Goal: Task Accomplishment & Management: Manage account settings

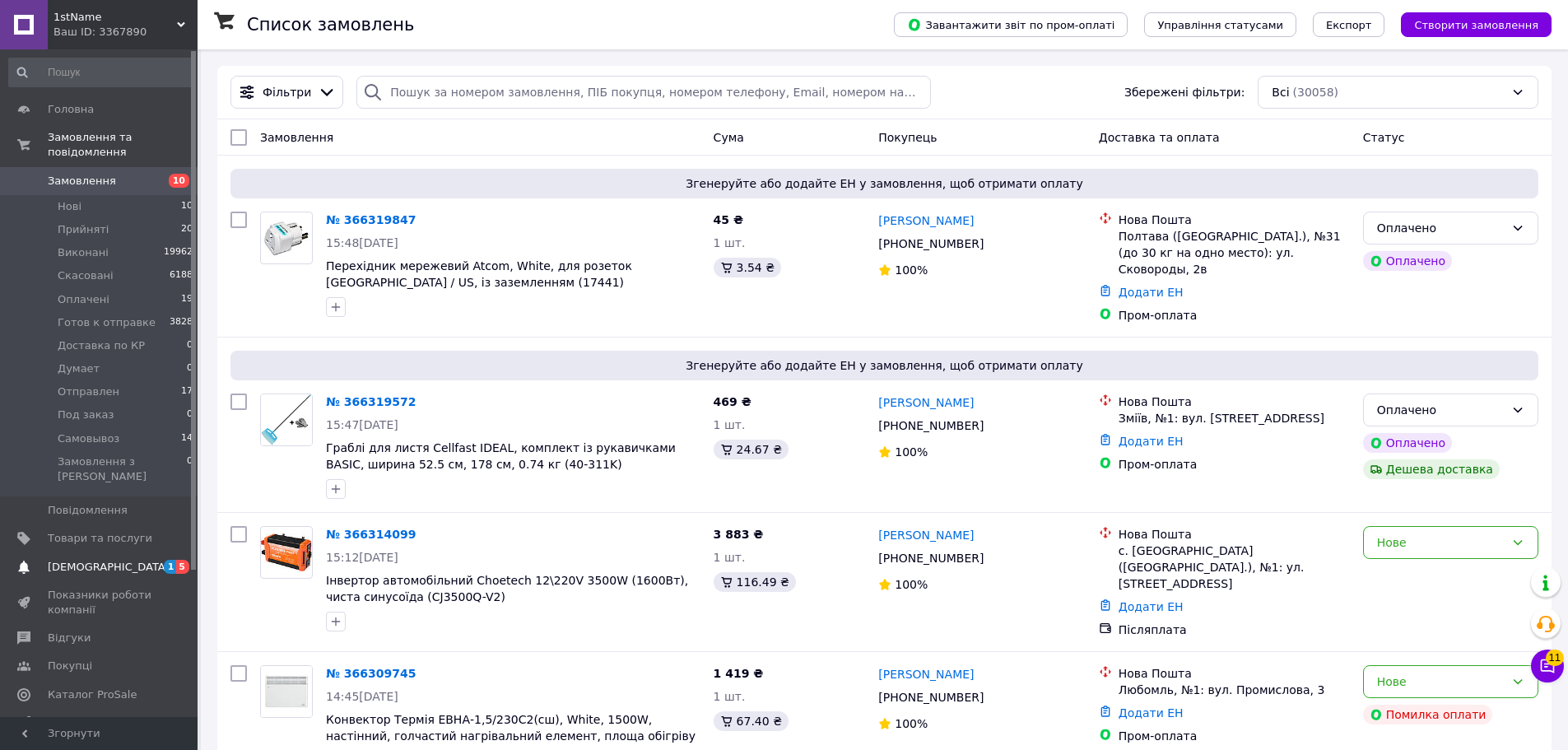
click at [153, 560] on span "1 5" at bounding box center [174, 567] width 45 height 15
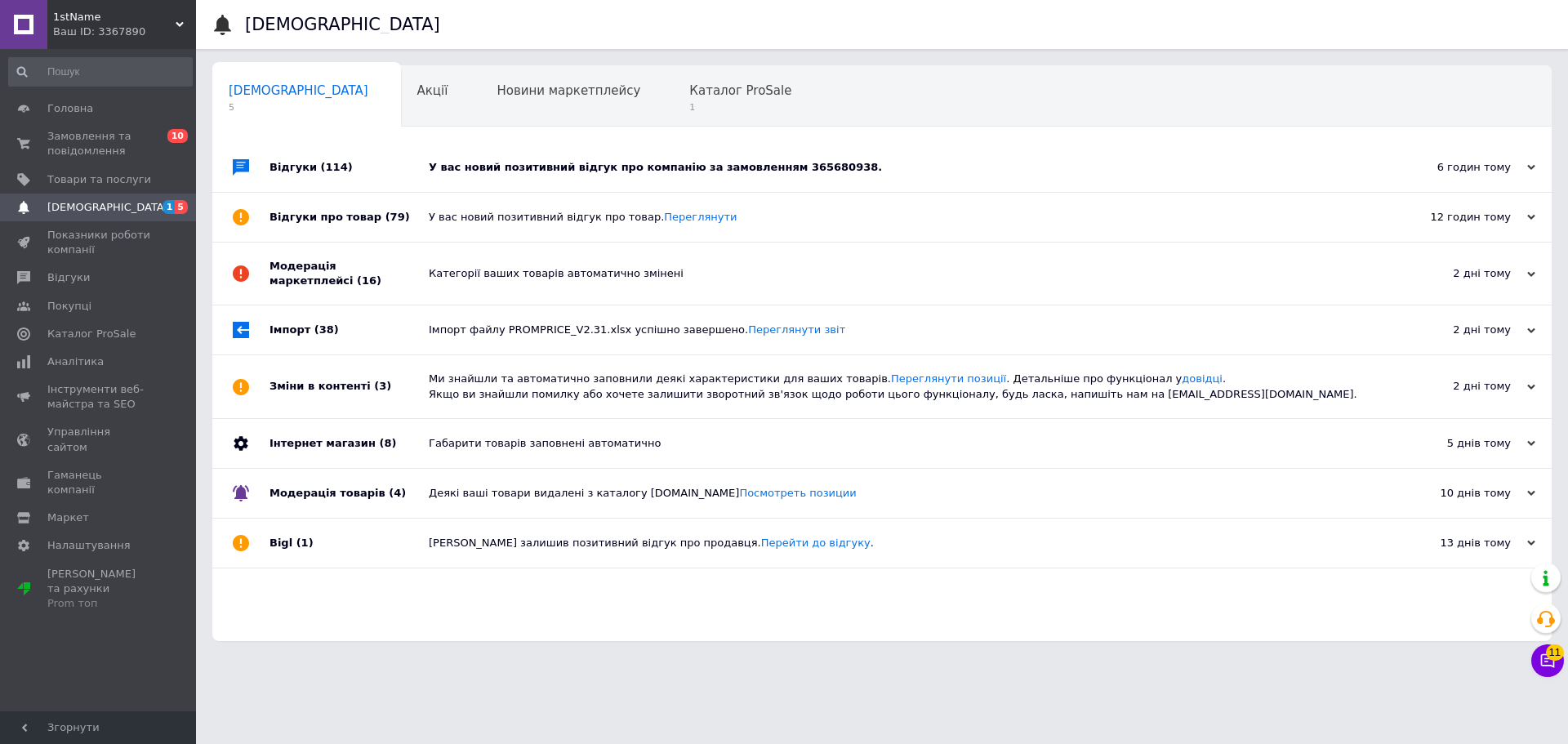
click at [446, 172] on div "У вас новий позитивний відгук про компанію за замовленням 365680938." at bounding box center [900, 168] width 943 height 15
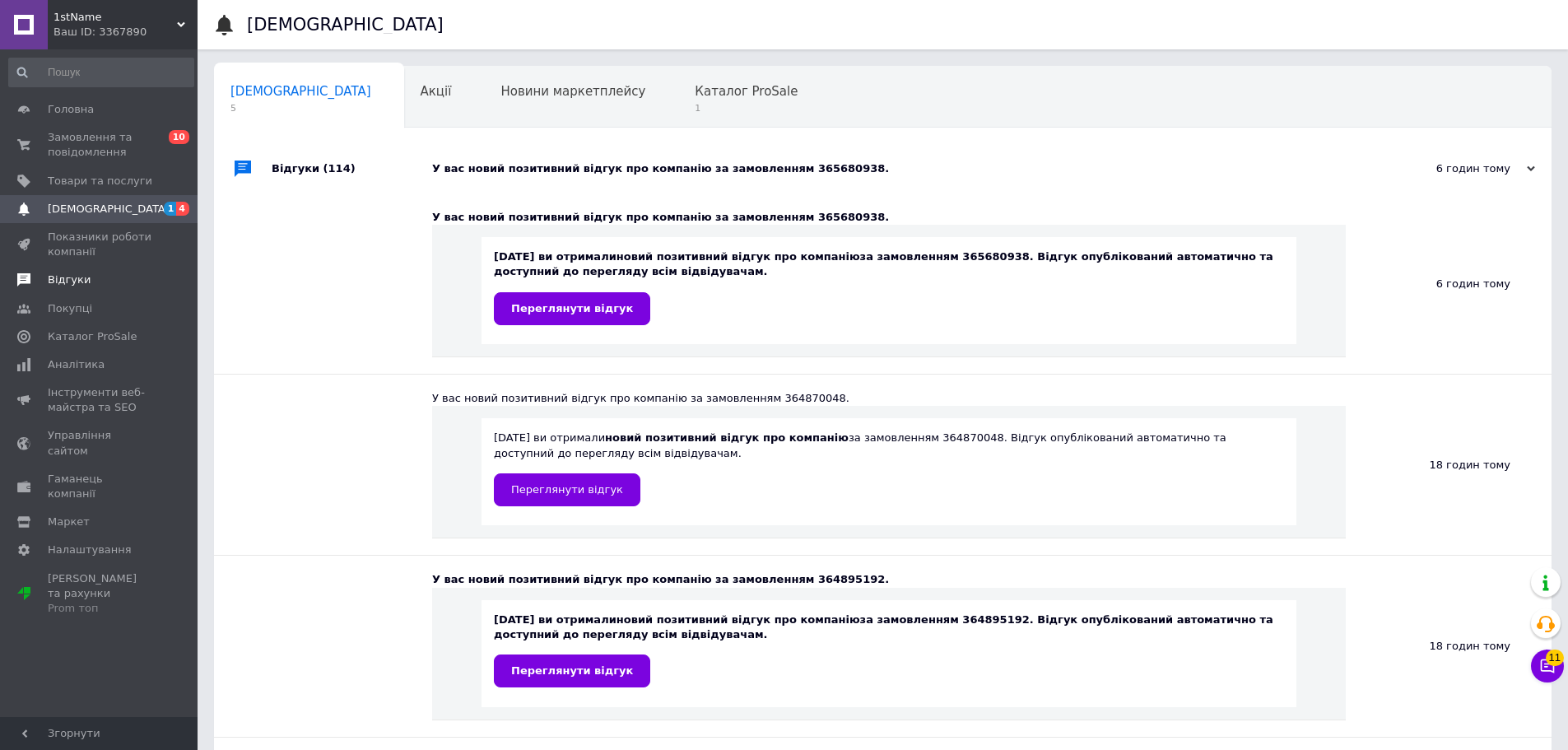
click at [100, 272] on link "Відгуки" at bounding box center [101, 279] width 202 height 28
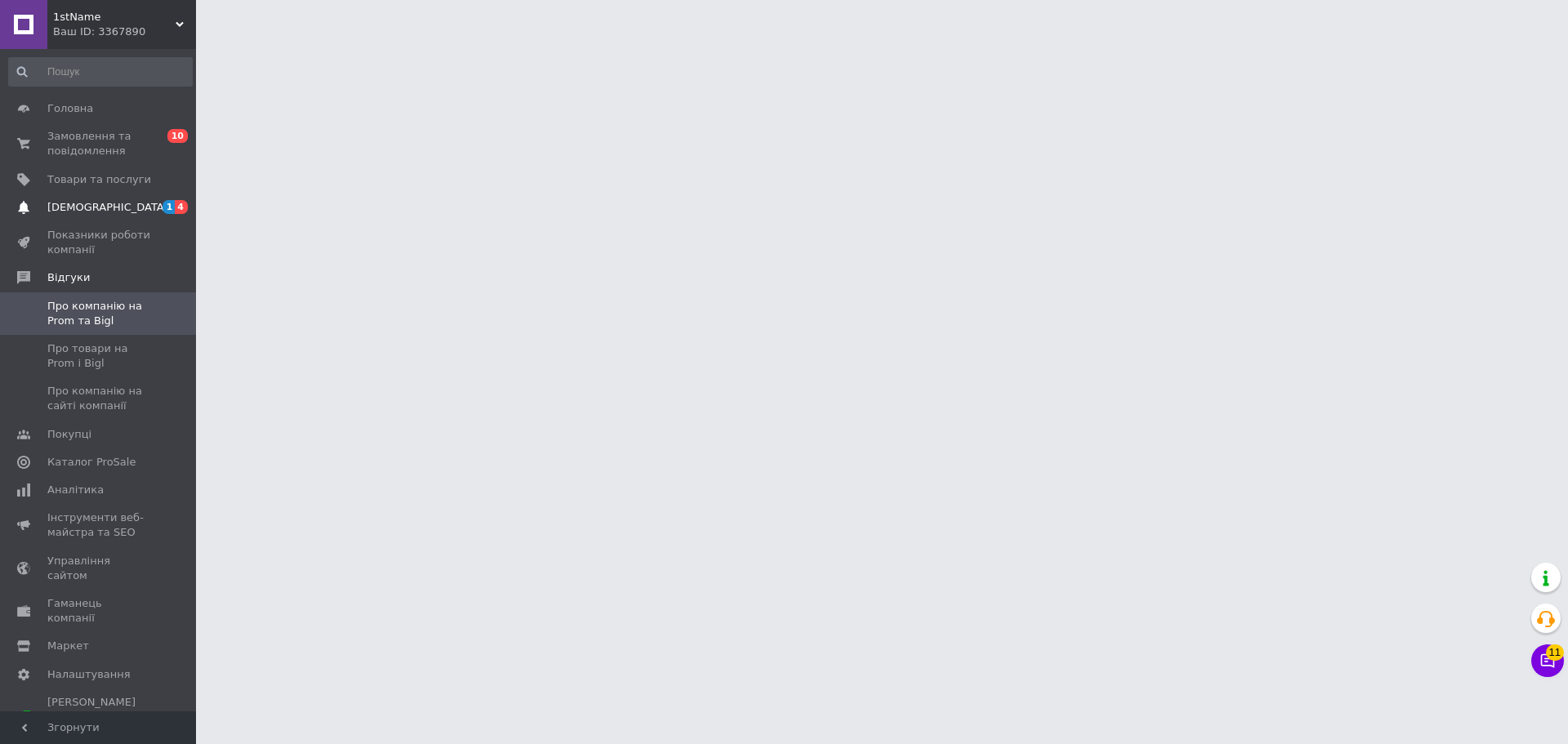
click at [136, 206] on span "[DEMOGRAPHIC_DATA]" at bounding box center [98, 207] width 103 height 15
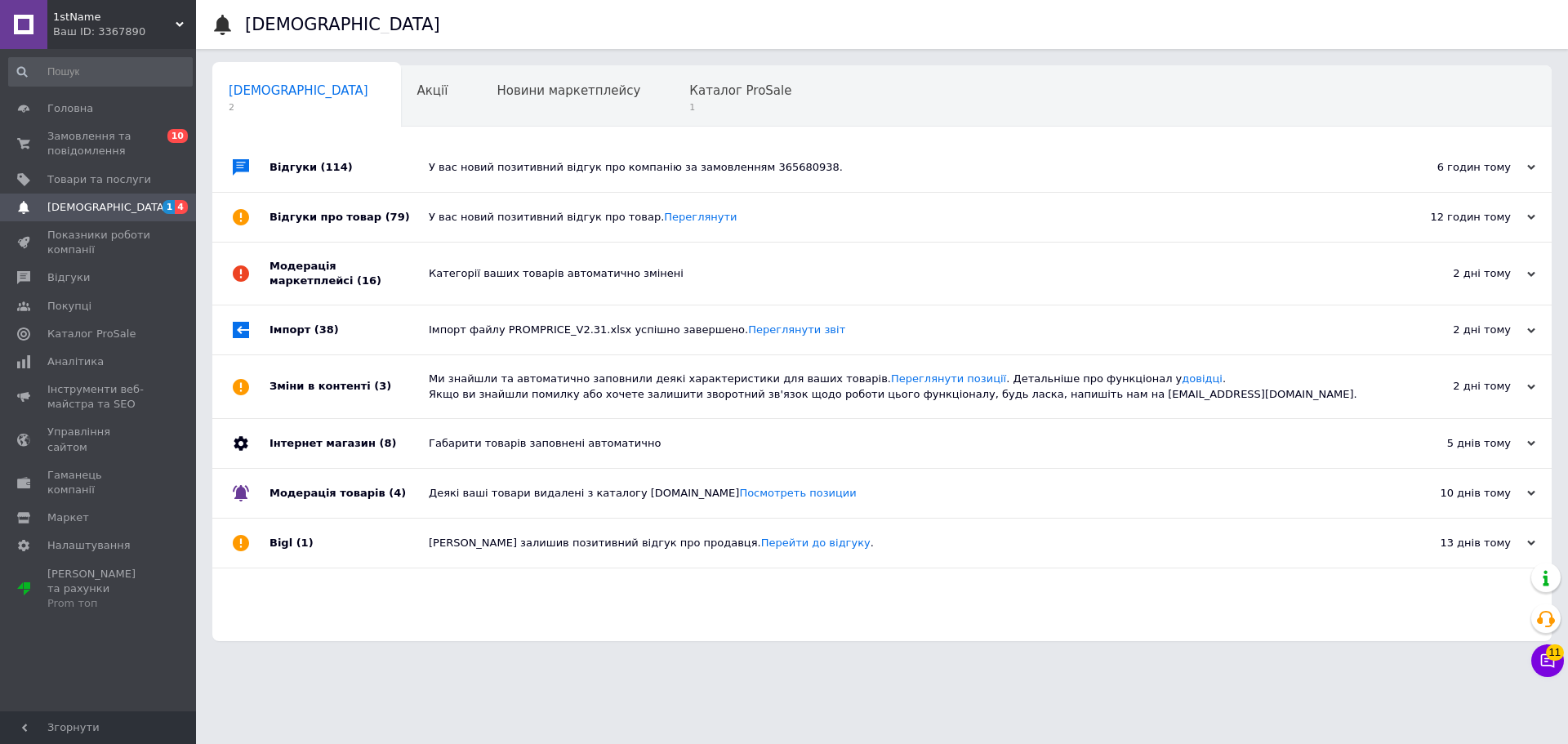
click at [466, 163] on div "У вас новий позитивний відгук про компанію за замовленням 365680938." at bounding box center [900, 168] width 943 height 15
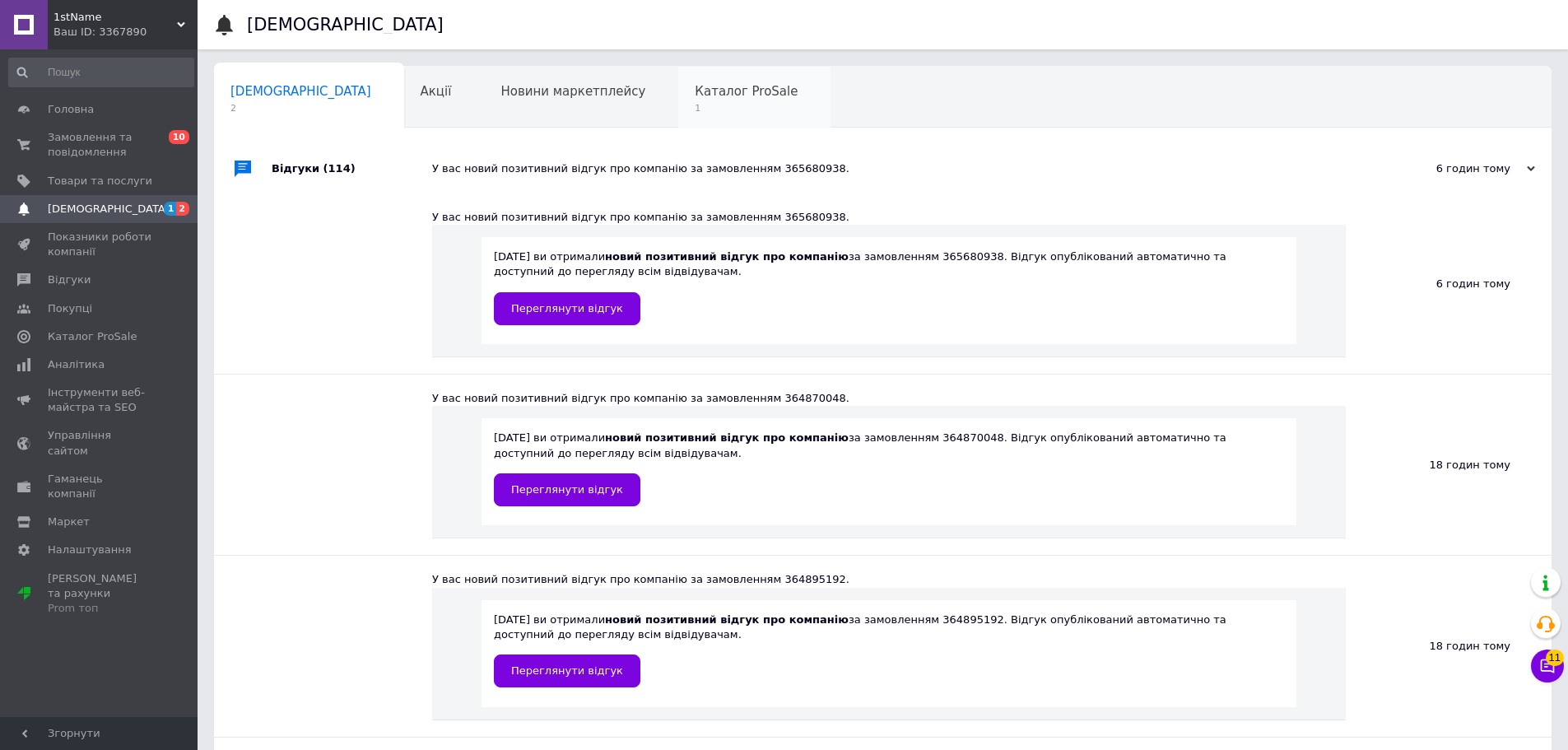
click at [695, 107] on span "1" at bounding box center [747, 108] width 103 height 13
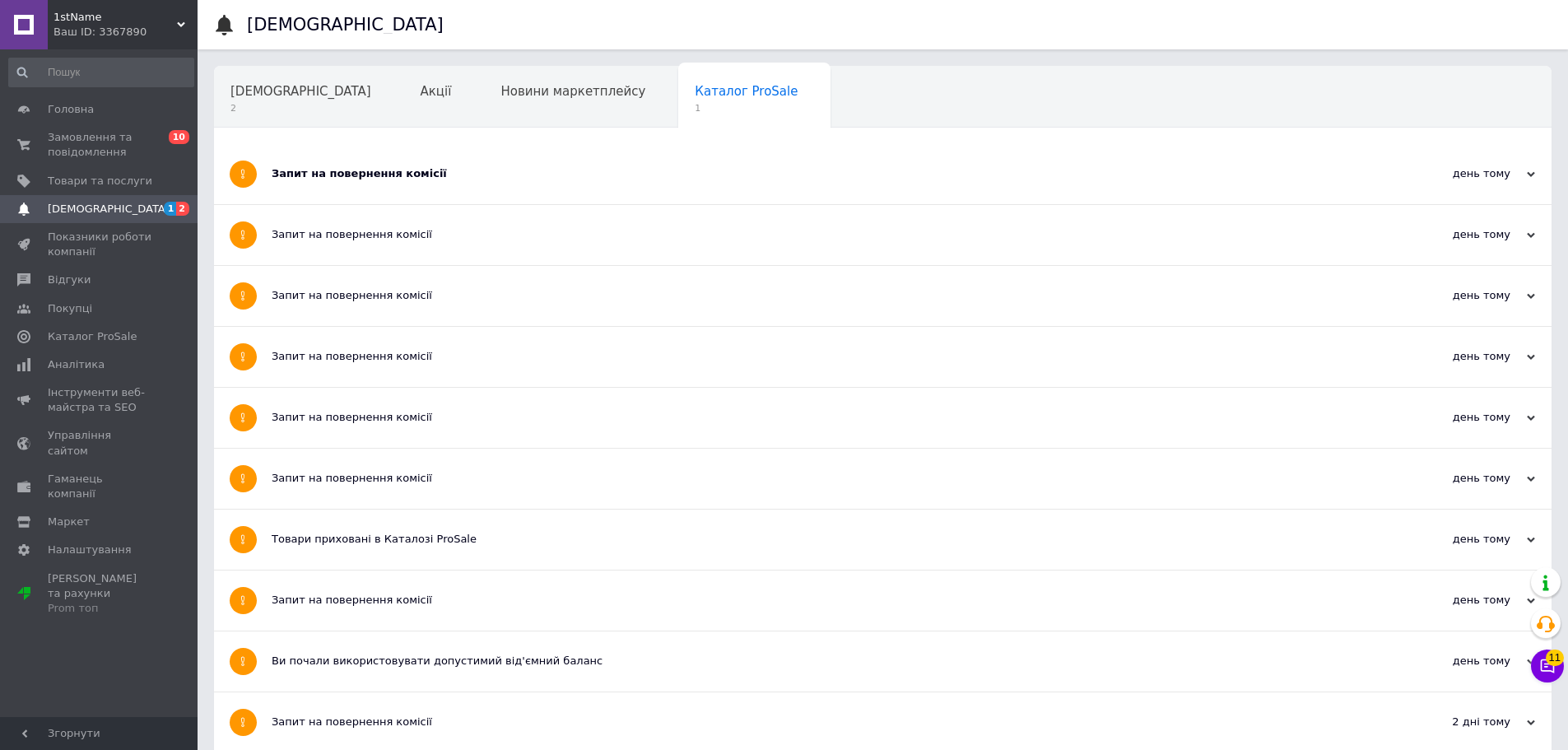
click at [381, 174] on div "Запит на повернення комісії" at bounding box center [821, 174] width 1099 height 15
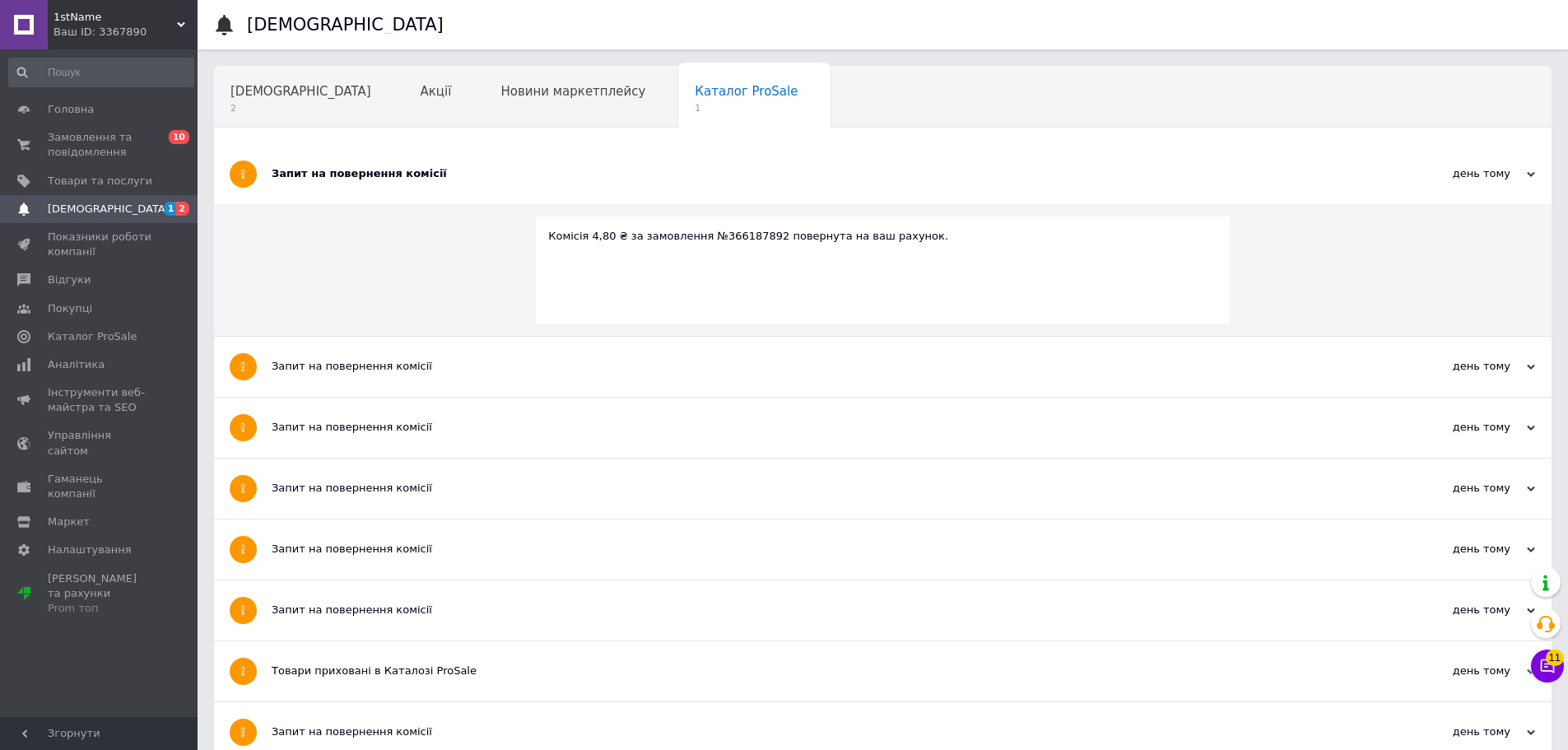
click at [146, 211] on span "[DEMOGRAPHIC_DATA]" at bounding box center [99, 209] width 104 height 15
click at [127, 152] on span "Замовлення та повідомлення" at bounding box center [99, 145] width 104 height 30
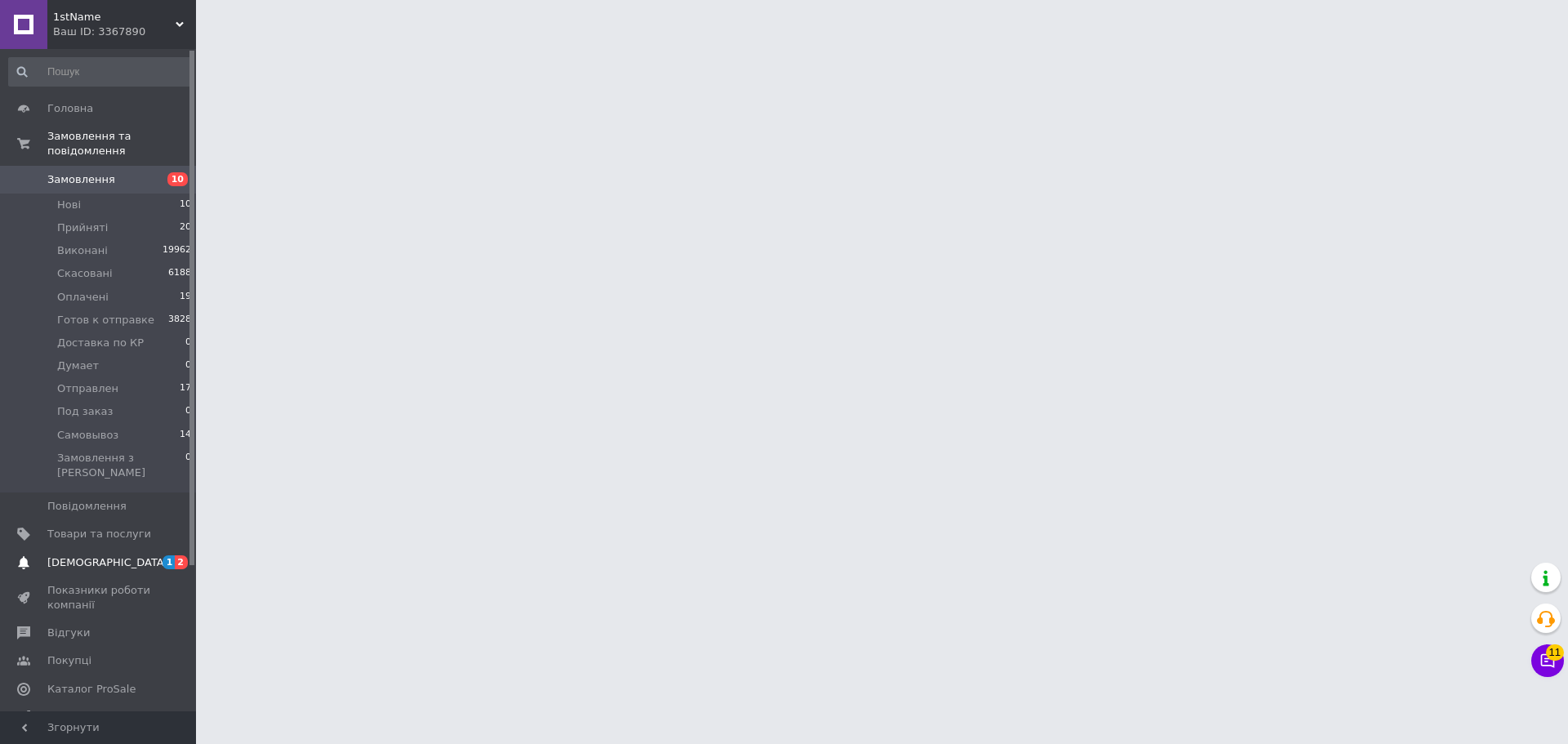
click at [135, 555] on span "[DEMOGRAPHIC_DATA]" at bounding box center [98, 563] width 103 height 15
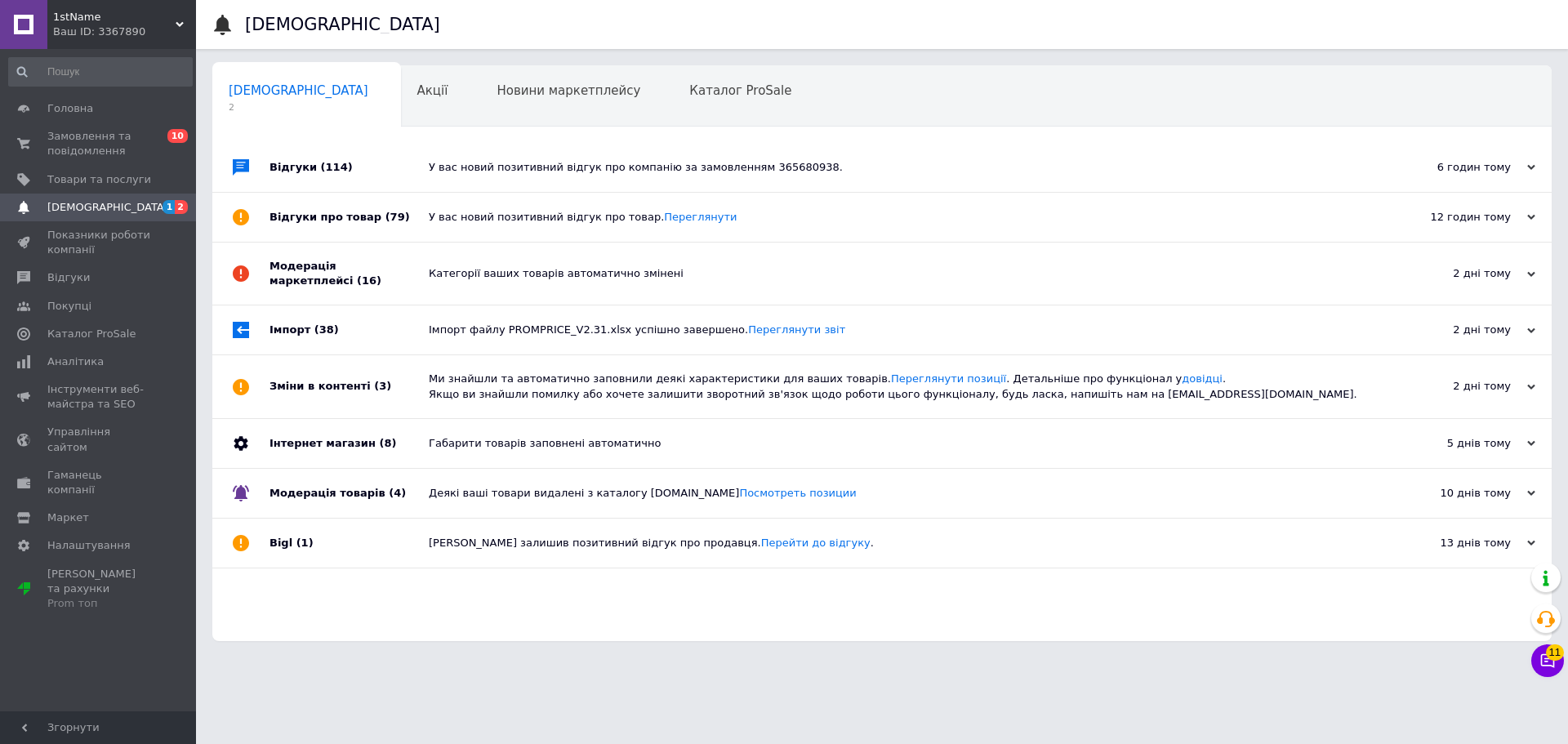
click at [485, 160] on div "У вас новий позитивний відгук про компанію за замовленням 365680938." at bounding box center [900, 168] width 943 height 15
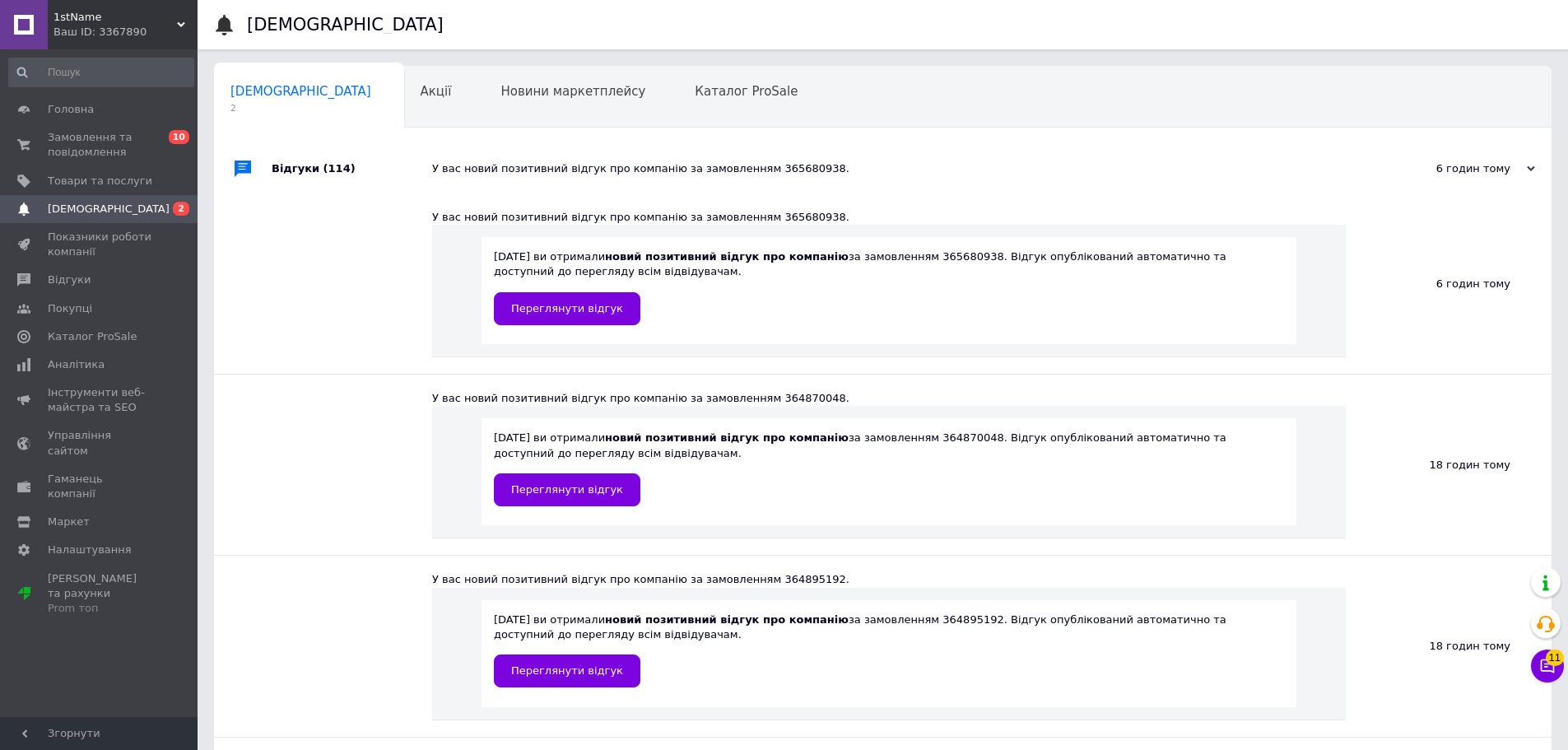
click at [152, 212] on span "[DEMOGRAPHIC_DATA]" at bounding box center [99, 209] width 104 height 15
click at [100, 148] on span "Замовлення та повідомлення" at bounding box center [99, 145] width 104 height 30
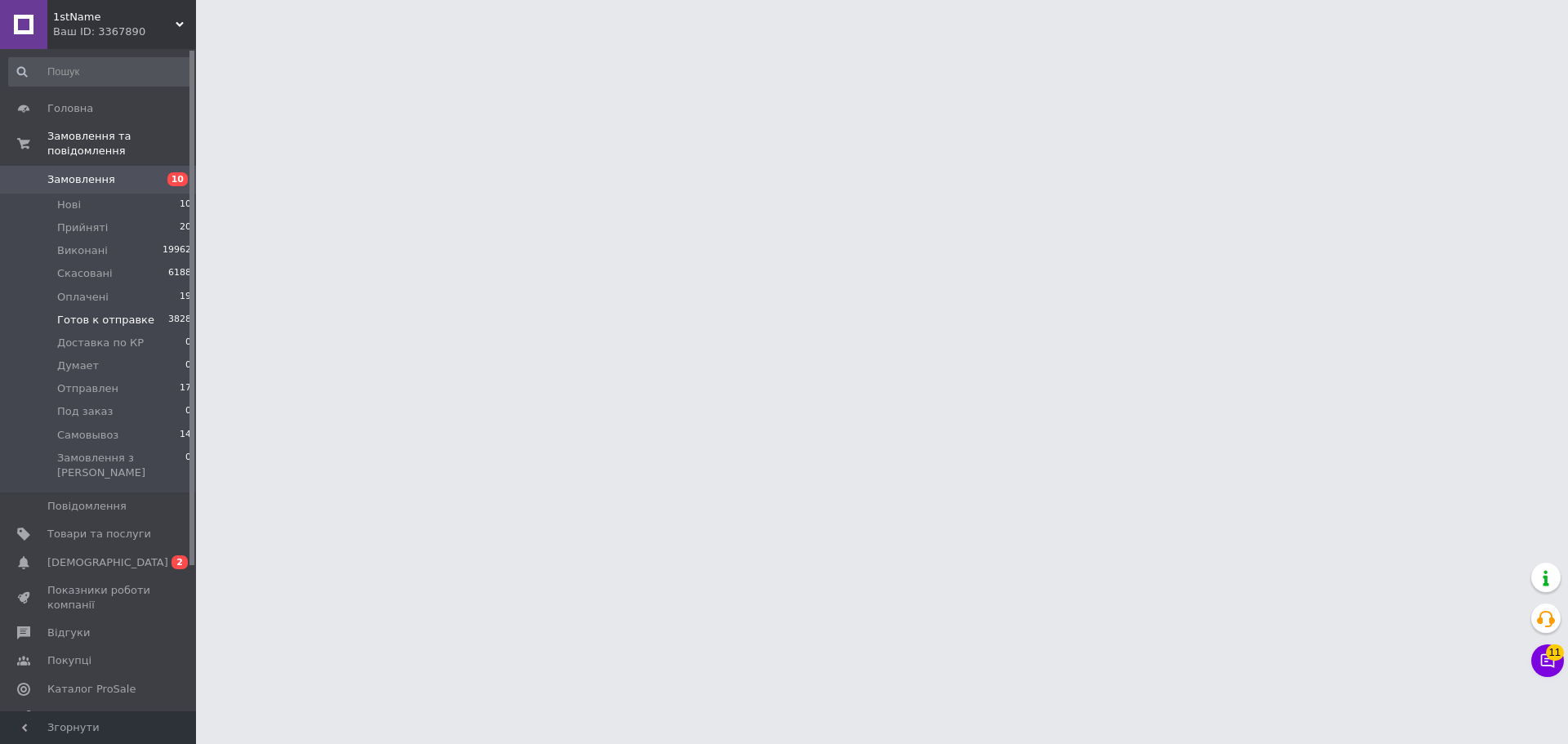
click at [134, 312] on span "Готов к отправке" at bounding box center [106, 320] width 97 height 15
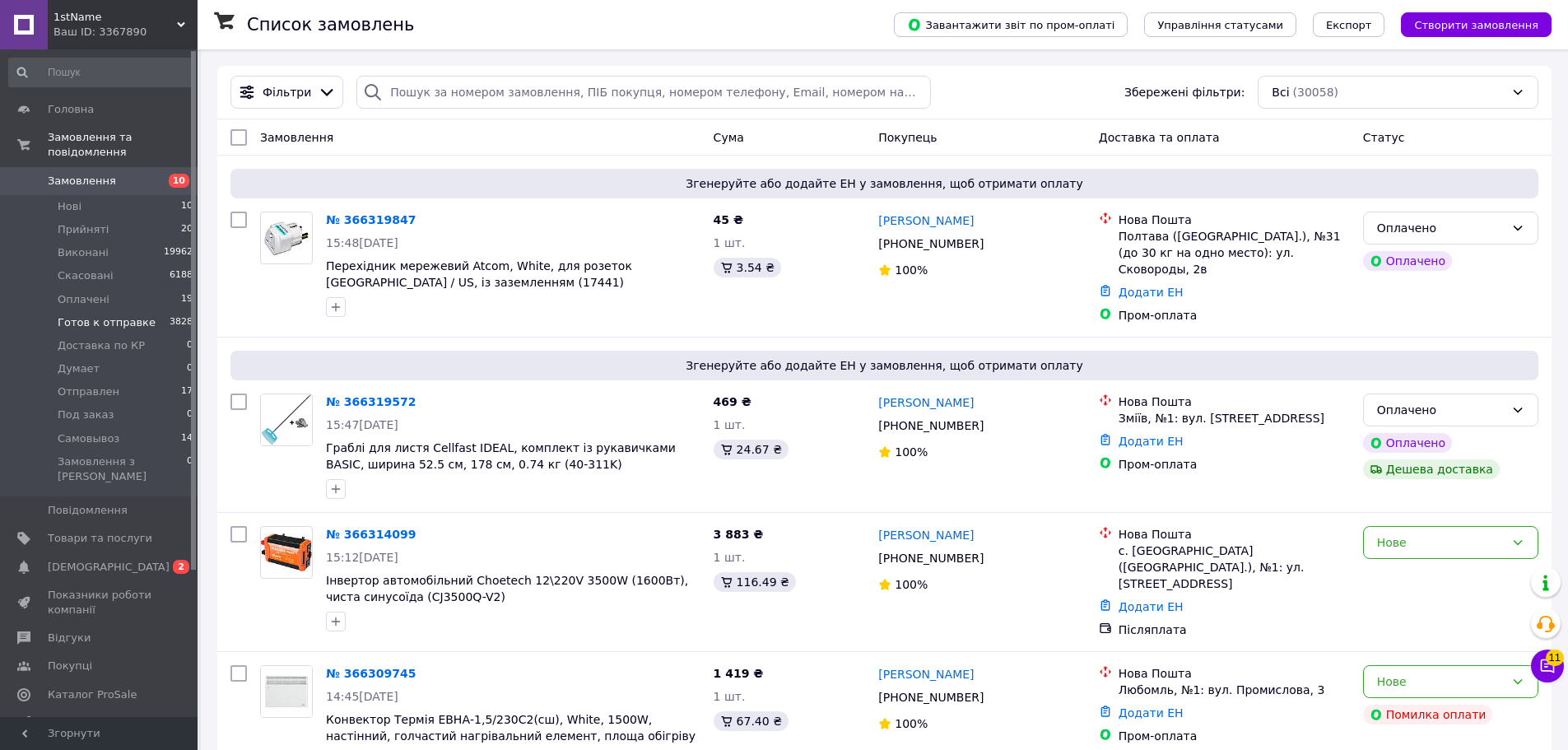
click at [146, 313] on li "Готов к отправке 3828" at bounding box center [101, 323] width 202 height 23
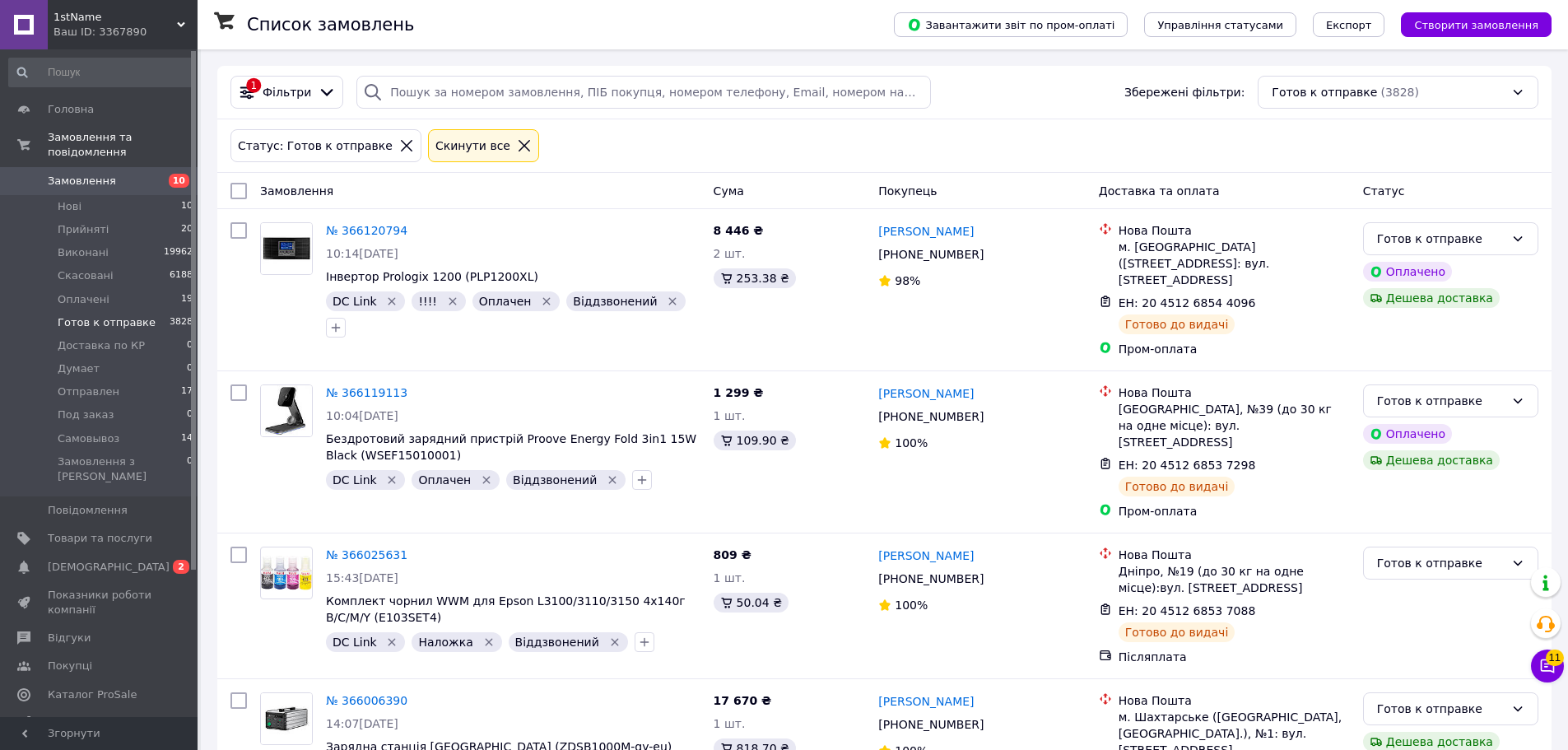
click at [603, 196] on div "Замовлення" at bounding box center [480, 190] width 454 height 30
click at [301, 101] on span "Фільтри" at bounding box center [286, 91] width 48 height 16
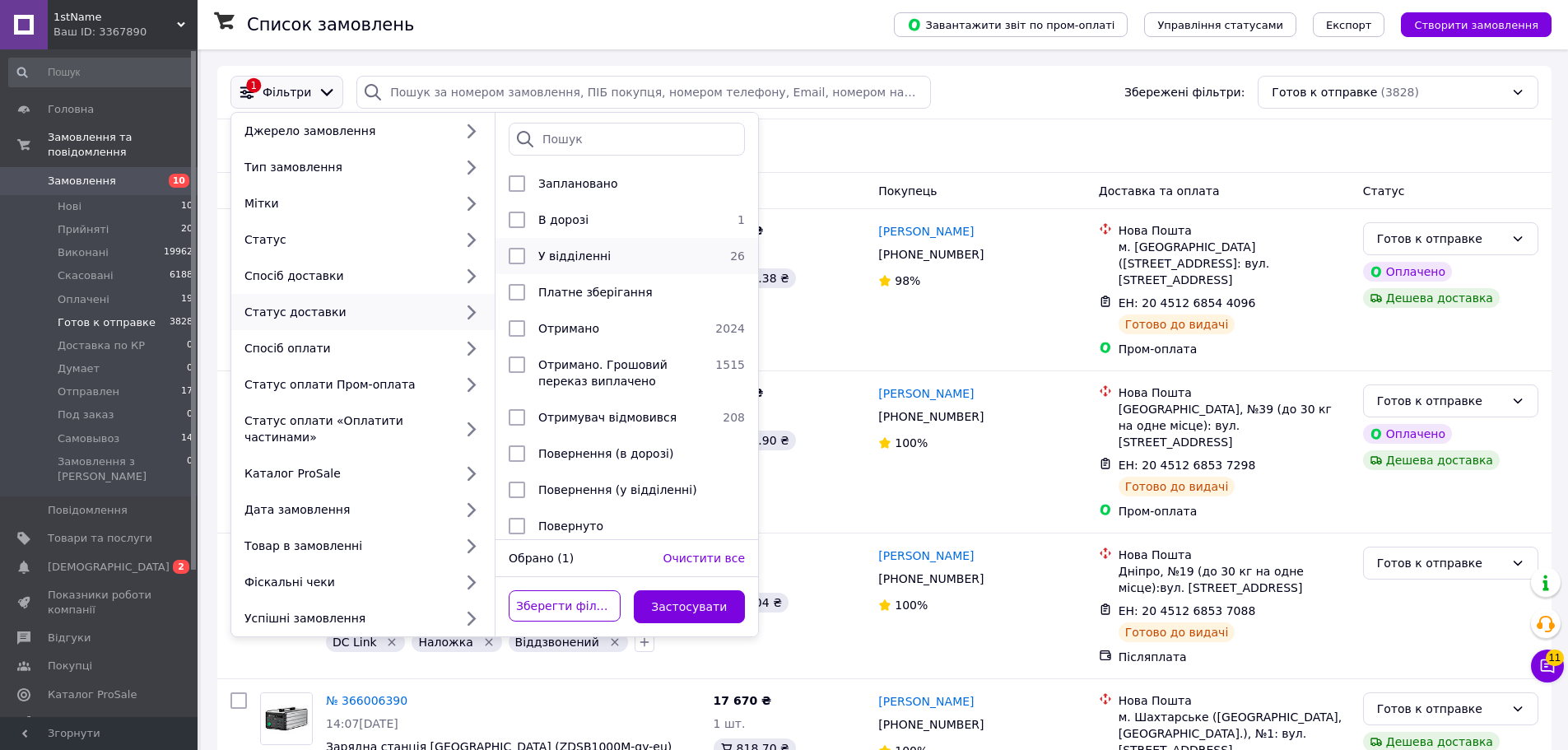
click at [616, 251] on div "У відділенні" at bounding box center [624, 256] width 185 height 16
checkbox input "true"
click at [665, 590] on button "Застосувати" at bounding box center [690, 606] width 112 height 33
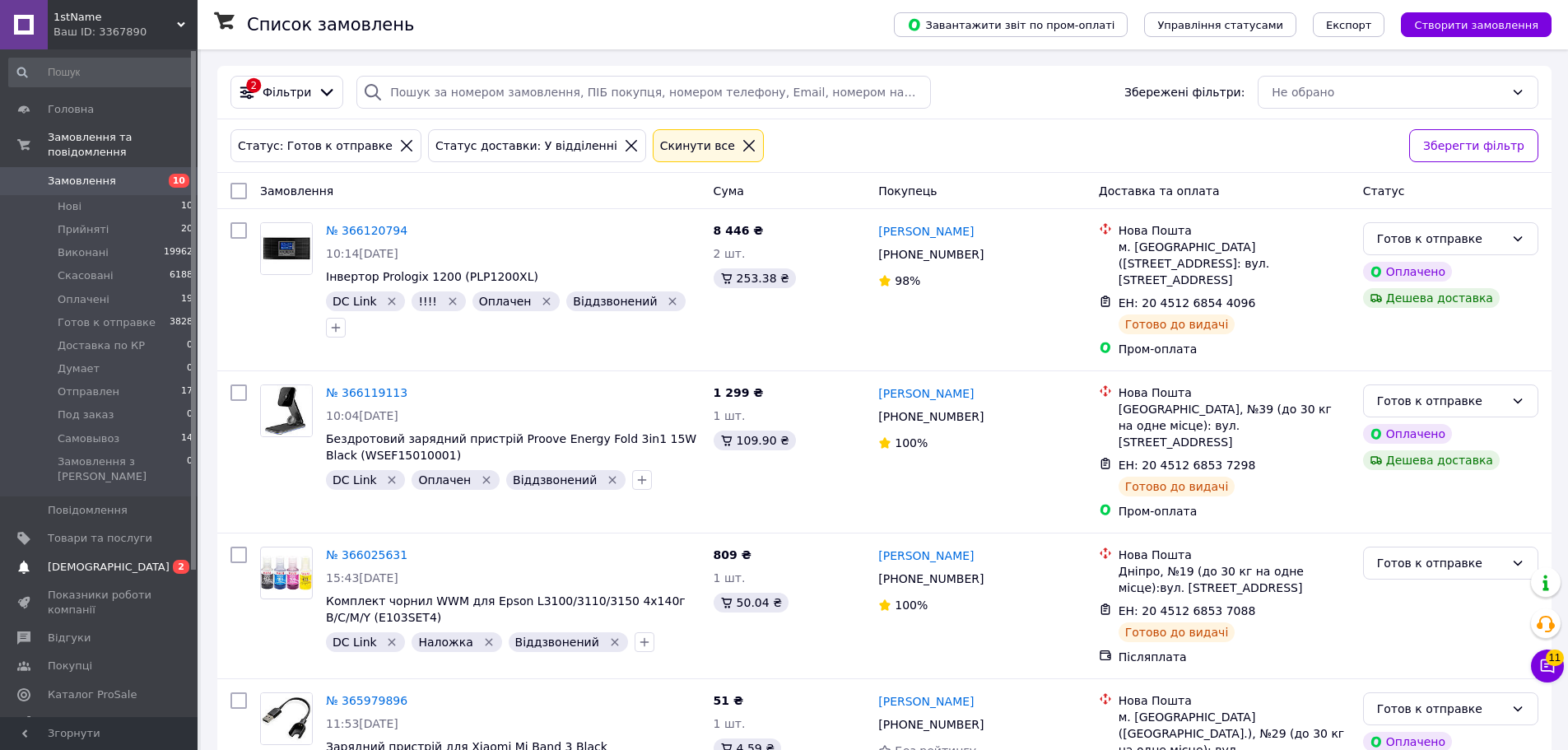
click at [102, 560] on span "[DEMOGRAPHIC_DATA]" at bounding box center [108, 567] width 122 height 15
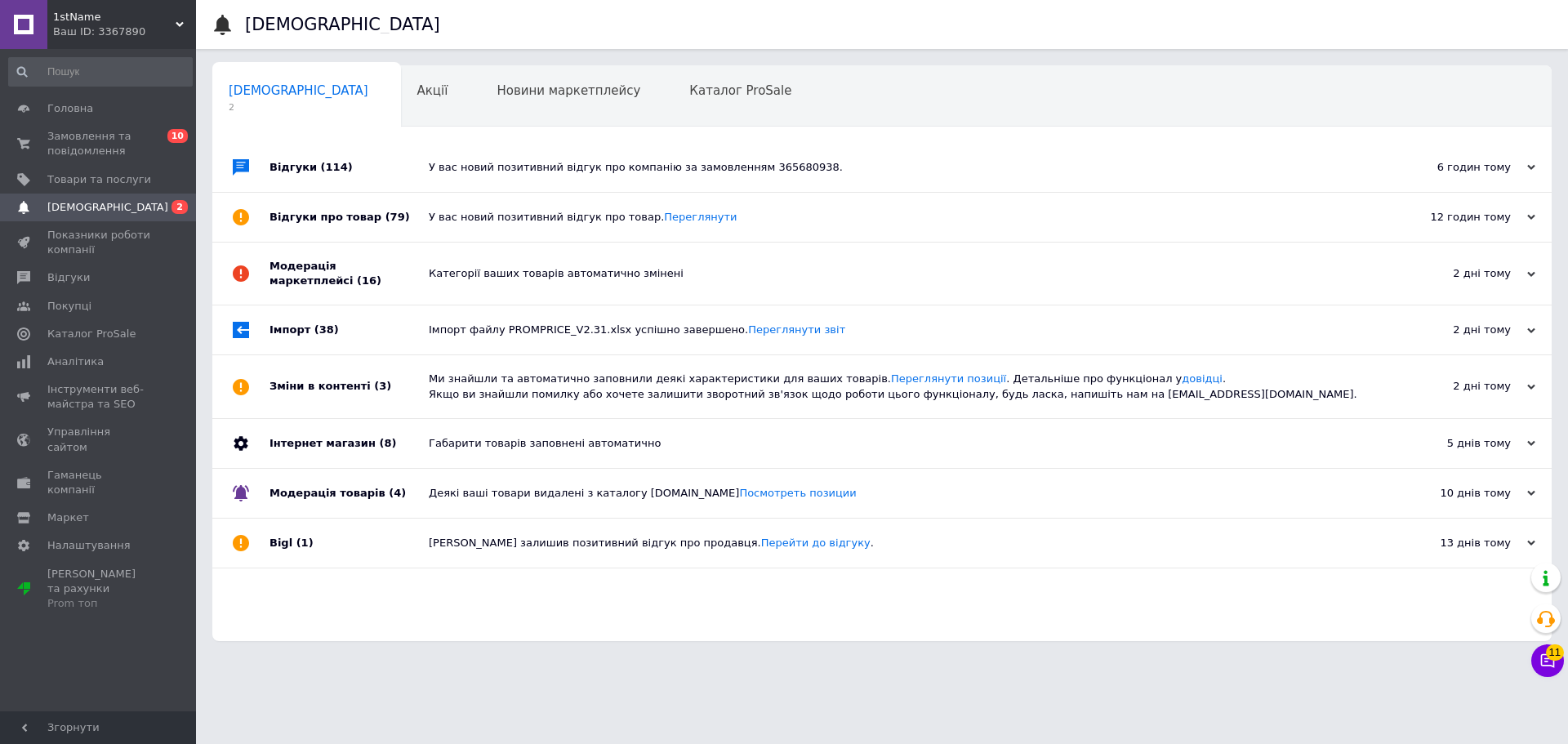
click at [459, 168] on div "У вас новий позитивний відгук про компанію за замовленням 365680938." at bounding box center [900, 168] width 943 height 15
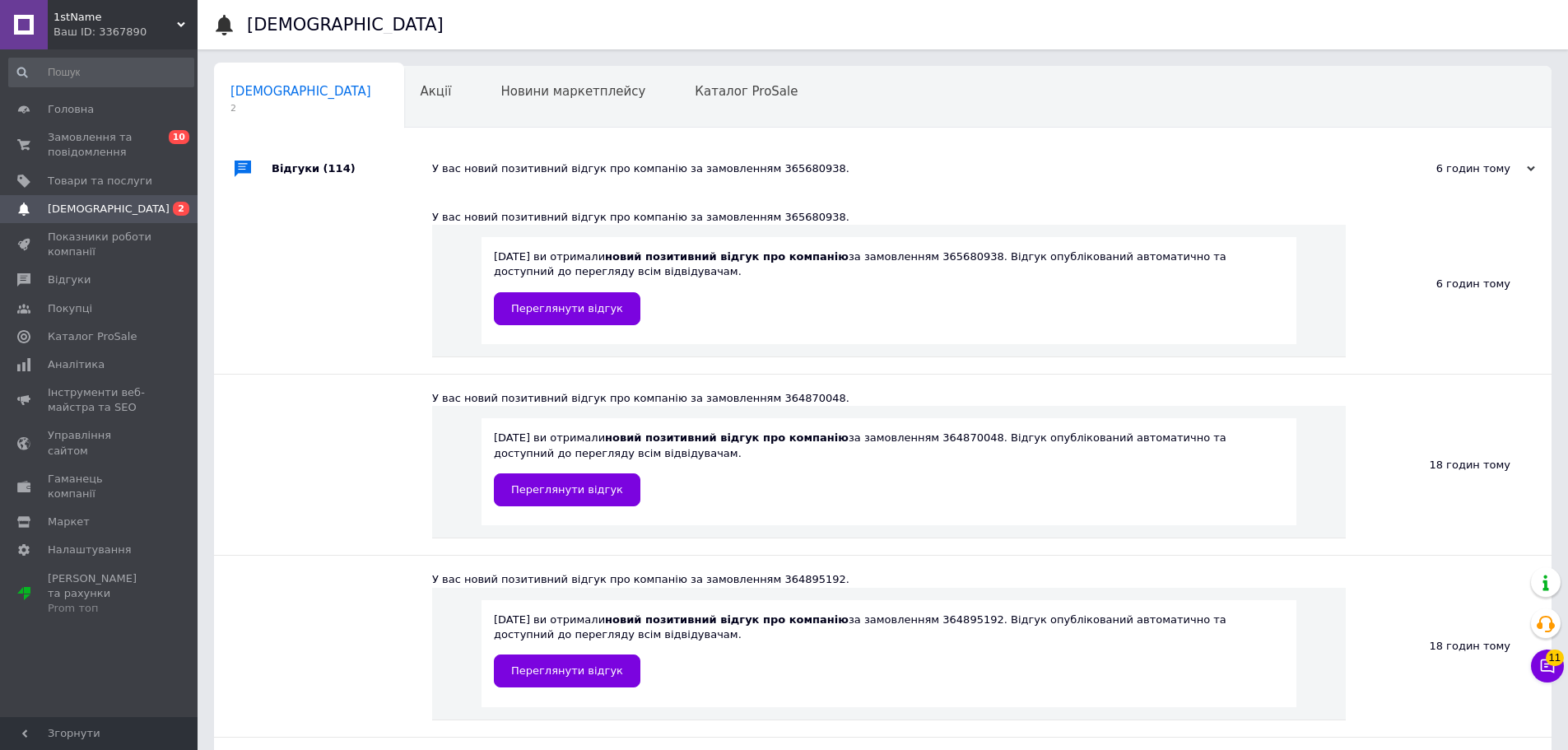
click at [114, 212] on span "[DEMOGRAPHIC_DATA]" at bounding box center [99, 209] width 104 height 15
click at [111, 179] on span "Товари та послуги" at bounding box center [99, 181] width 104 height 15
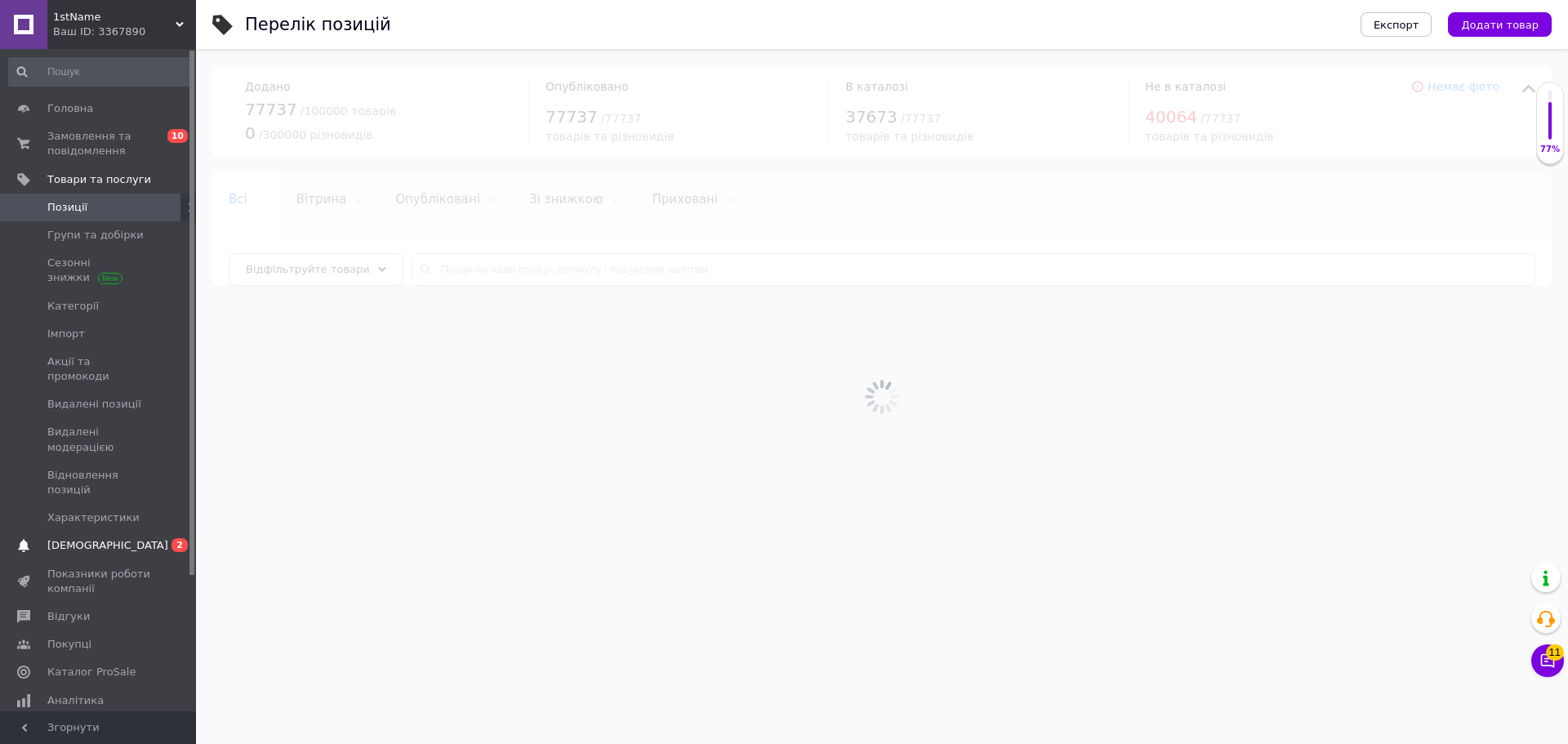
click at [142, 532] on link "[DEMOGRAPHIC_DATA] 0 2" at bounding box center [100, 545] width 201 height 28
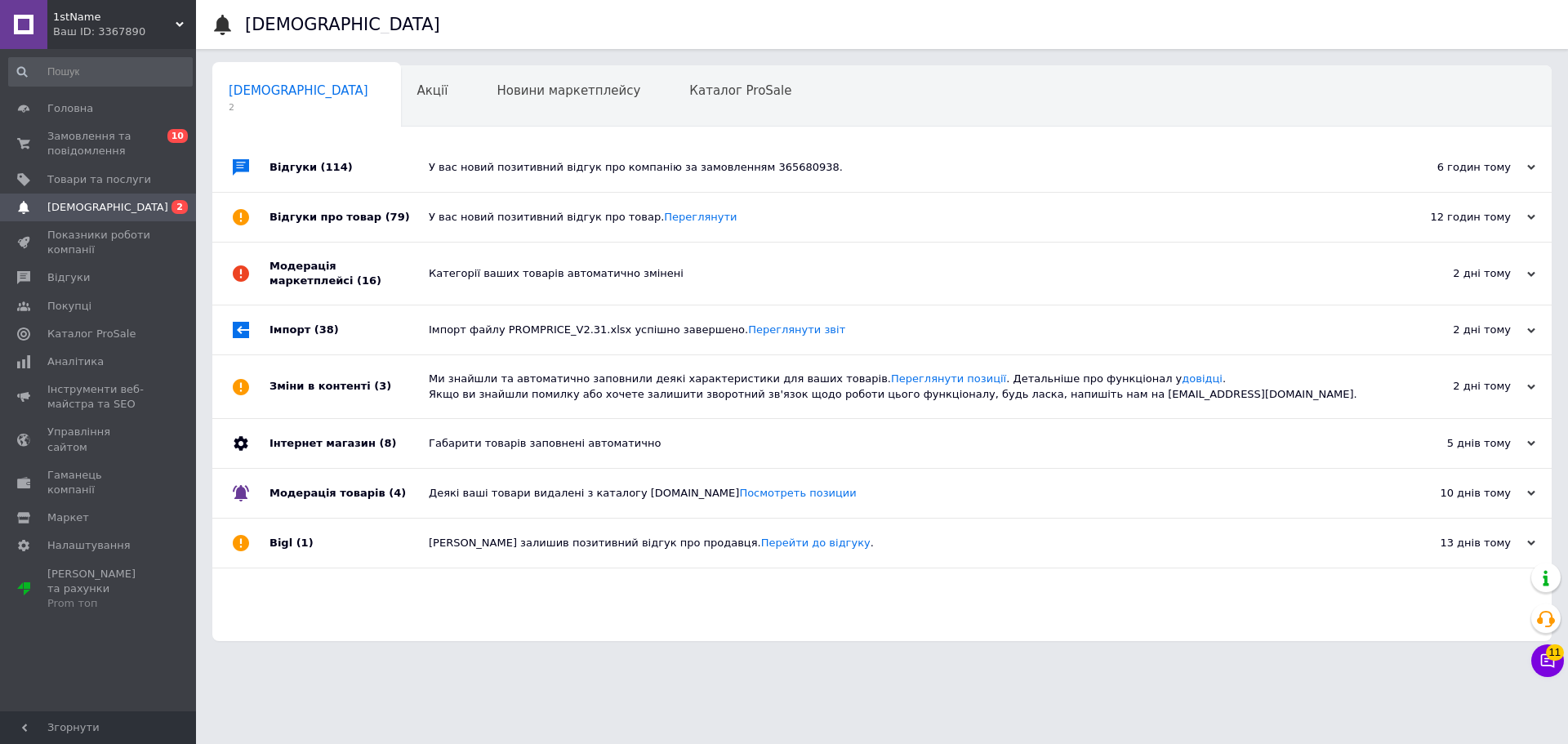
click at [459, 157] on div "У вас новий позитивний відгук про компанію за замовленням 365680938." at bounding box center [900, 167] width 943 height 49
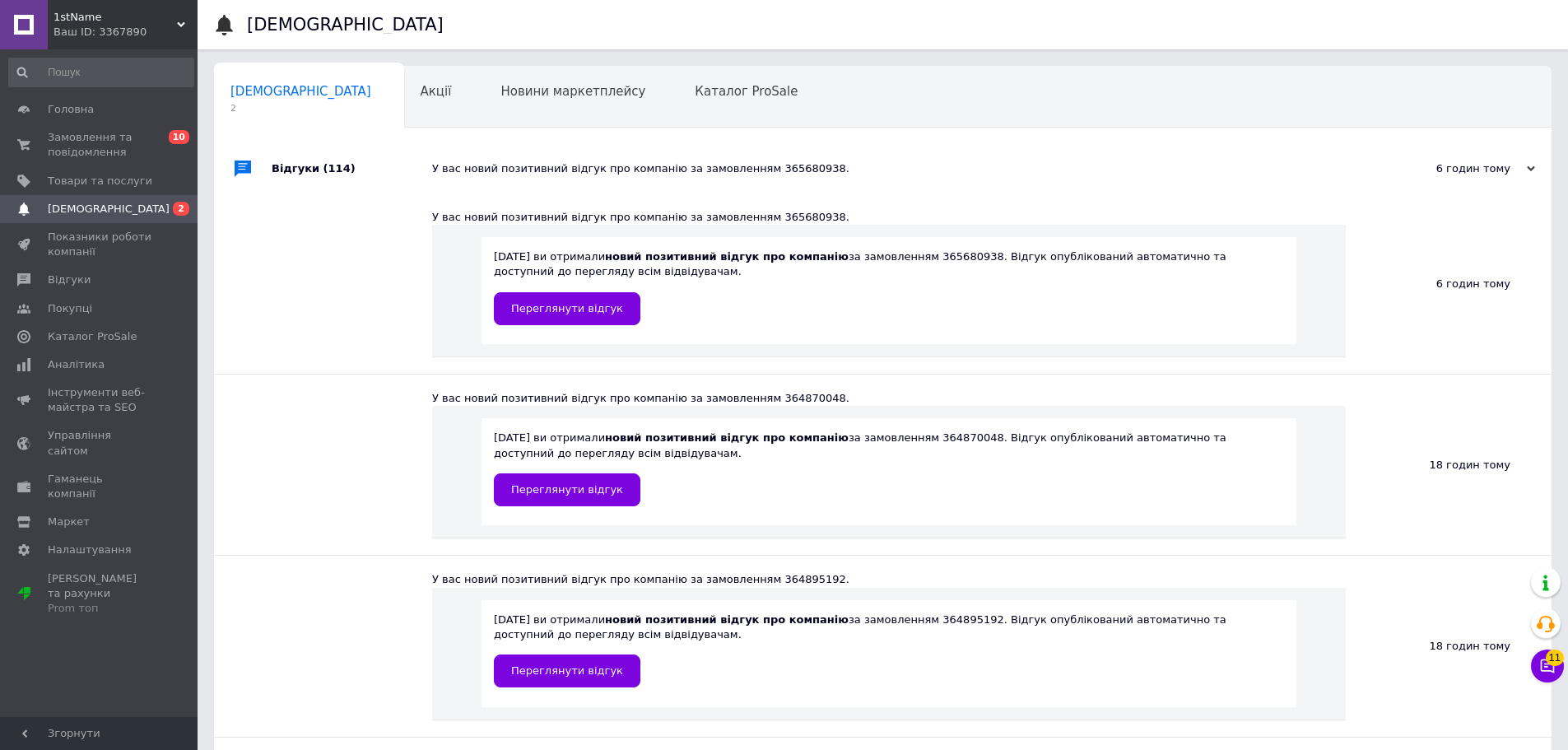
click at [166, 207] on span "0 2" at bounding box center [174, 209] width 45 height 15
click at [484, 108] on div "Новини маркетплейсу 0" at bounding box center [581, 98] width 194 height 63
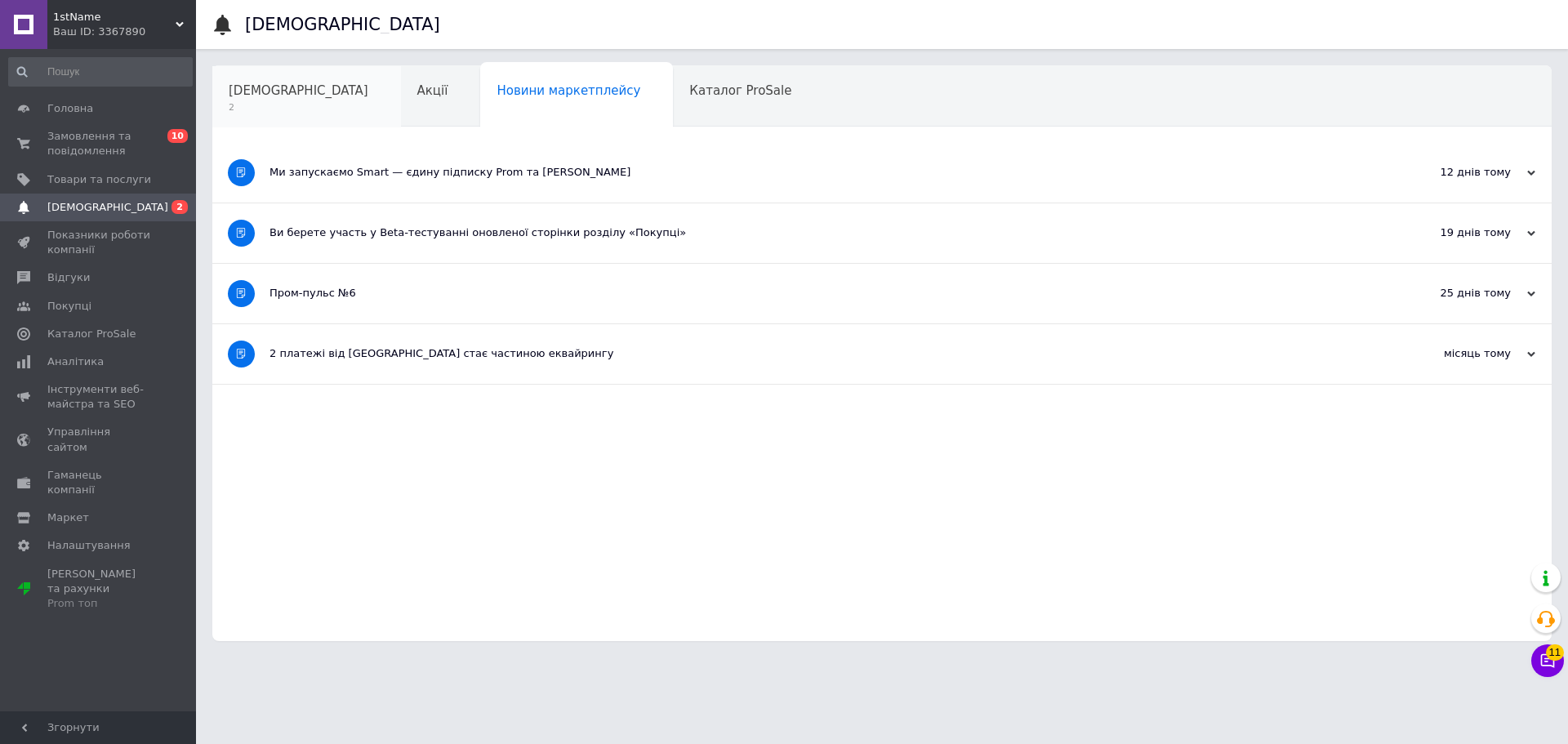
click at [297, 91] on div "[DEMOGRAPHIC_DATA] 2" at bounding box center [307, 97] width 189 height 62
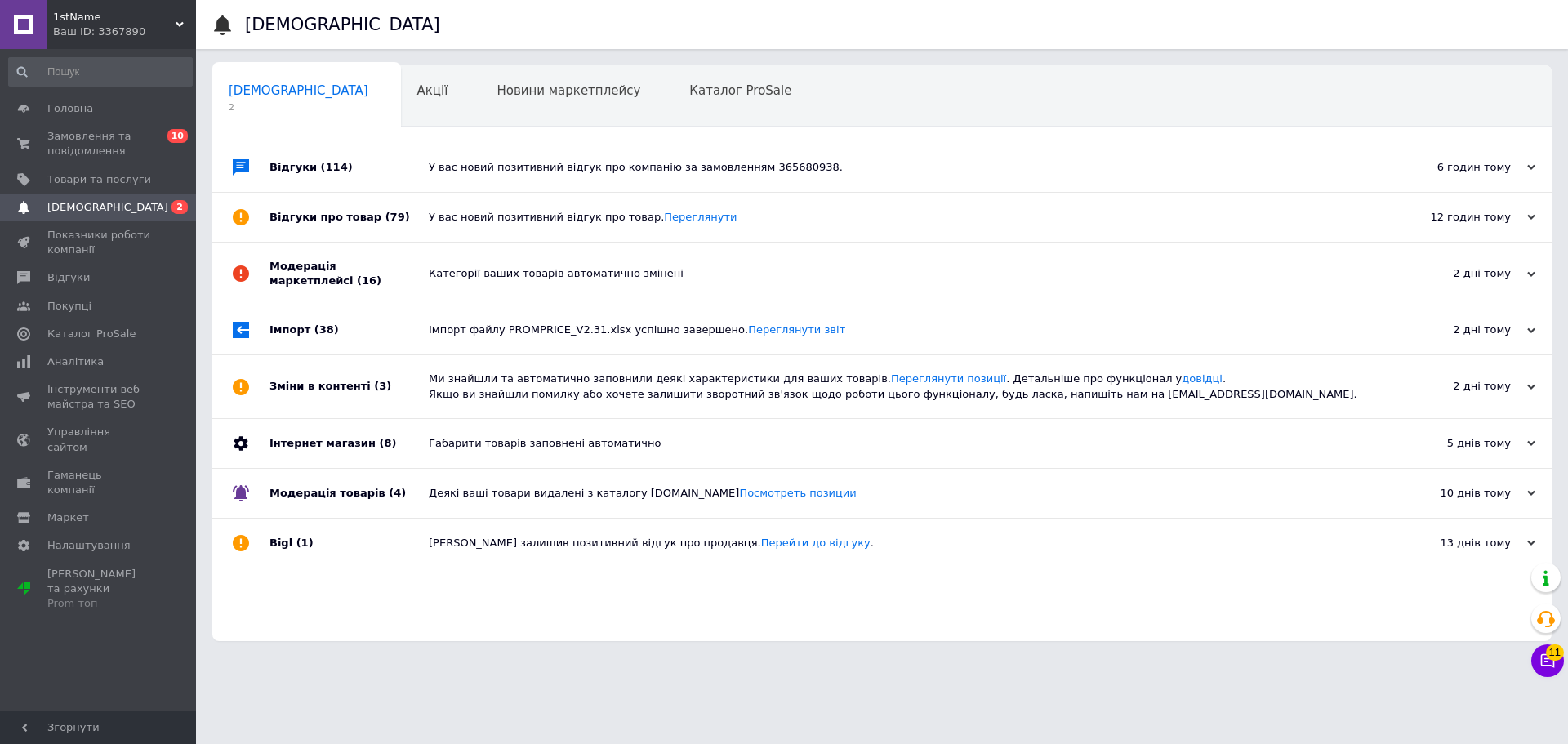
click at [438, 205] on div "У вас новий позитивний відгук про товар. [GEOGRAPHIC_DATA]" at bounding box center [900, 217] width 943 height 49
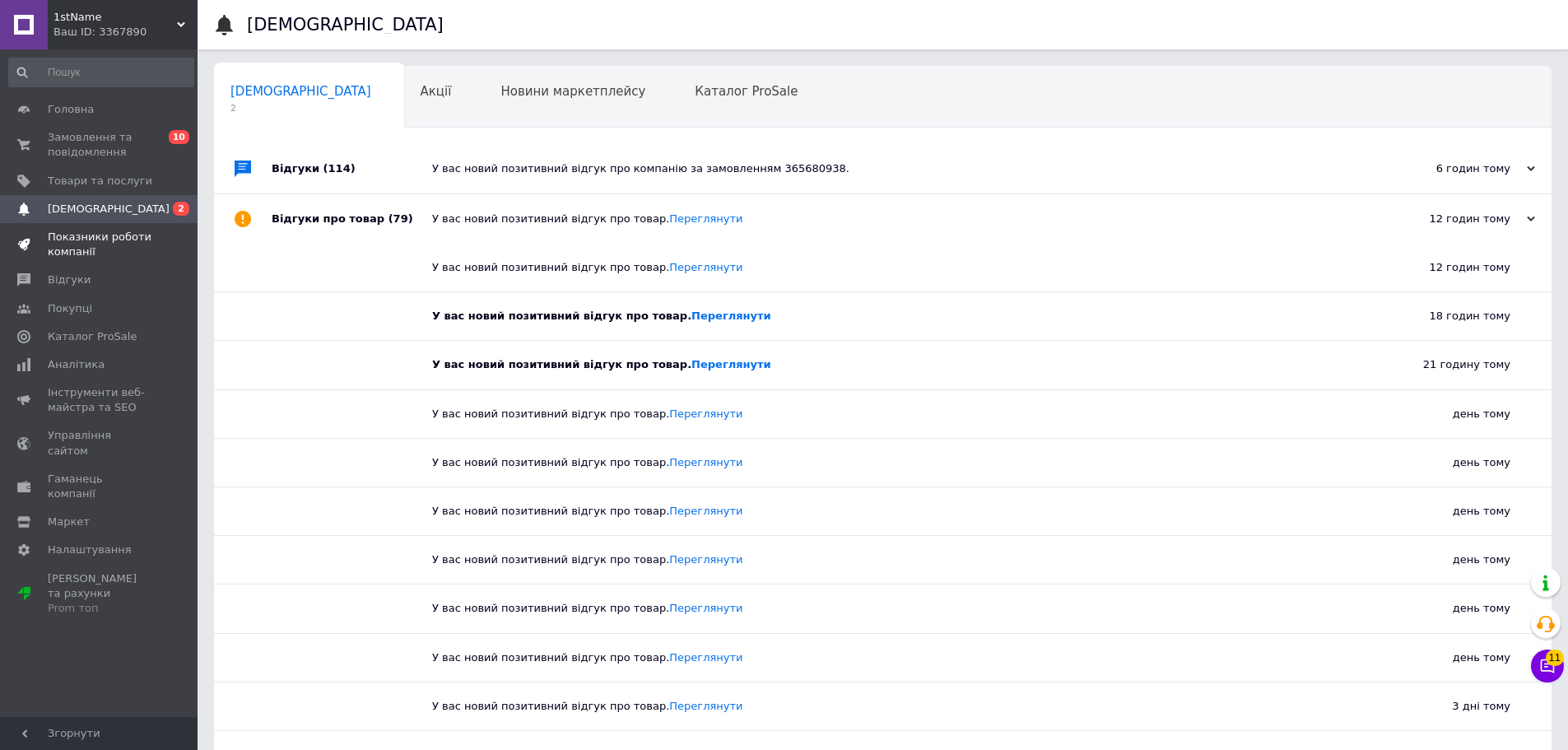
click at [102, 237] on span "Показники роботи компанії" at bounding box center [99, 244] width 104 height 30
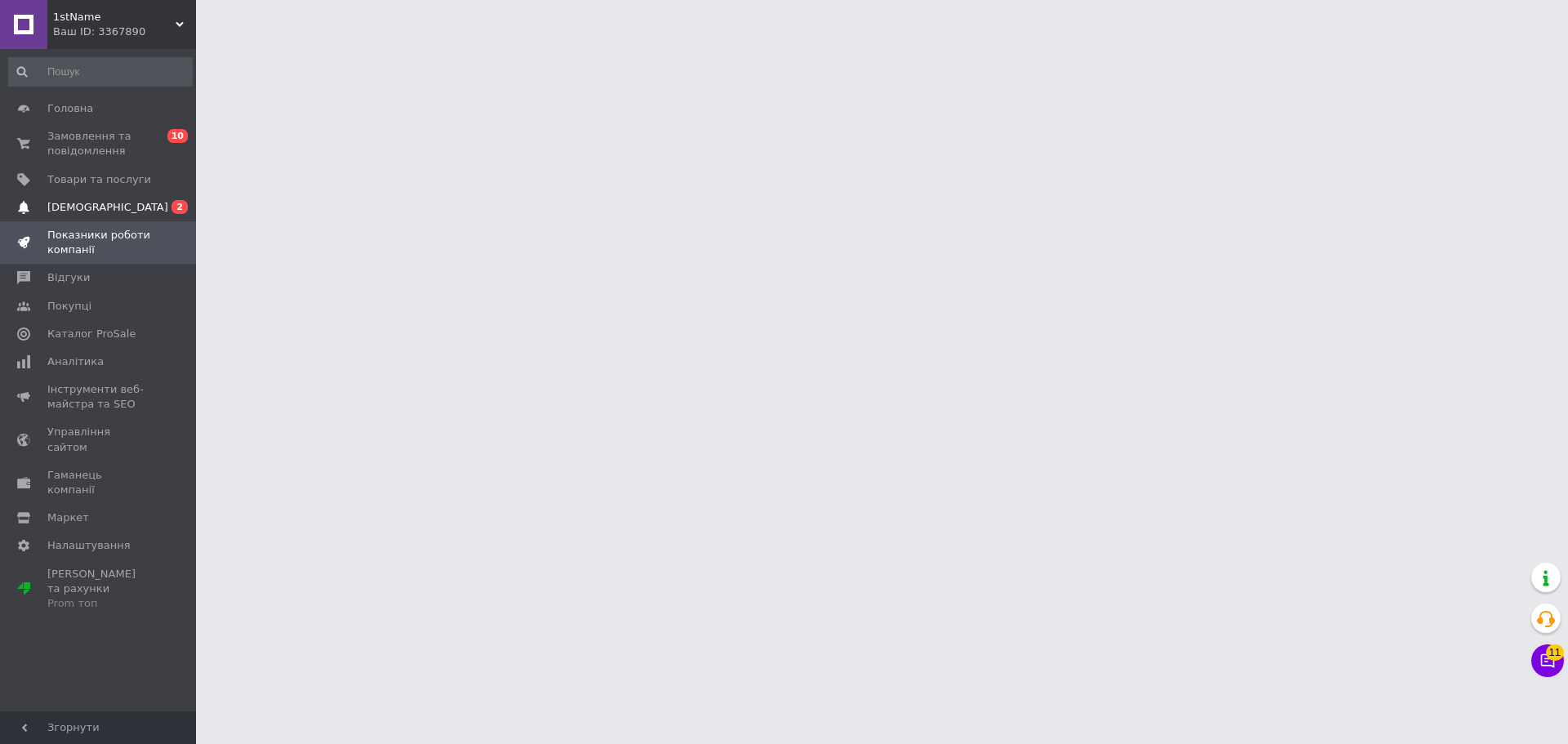
click at [108, 213] on span "[DEMOGRAPHIC_DATA]" at bounding box center [98, 207] width 103 height 15
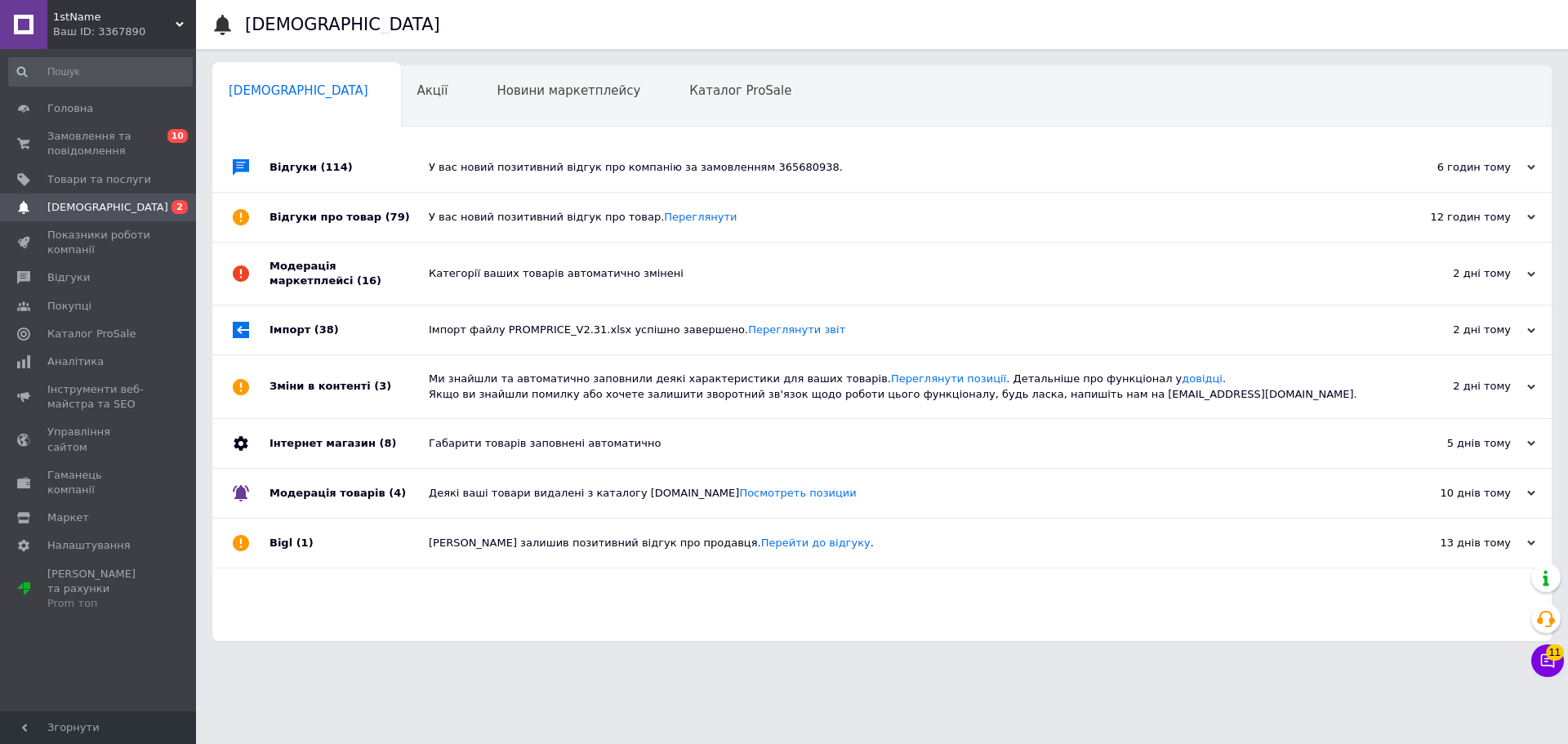
click at [469, 223] on div "У вас новий позитивний відгук про товар. [GEOGRAPHIC_DATA]" at bounding box center [900, 217] width 943 height 15
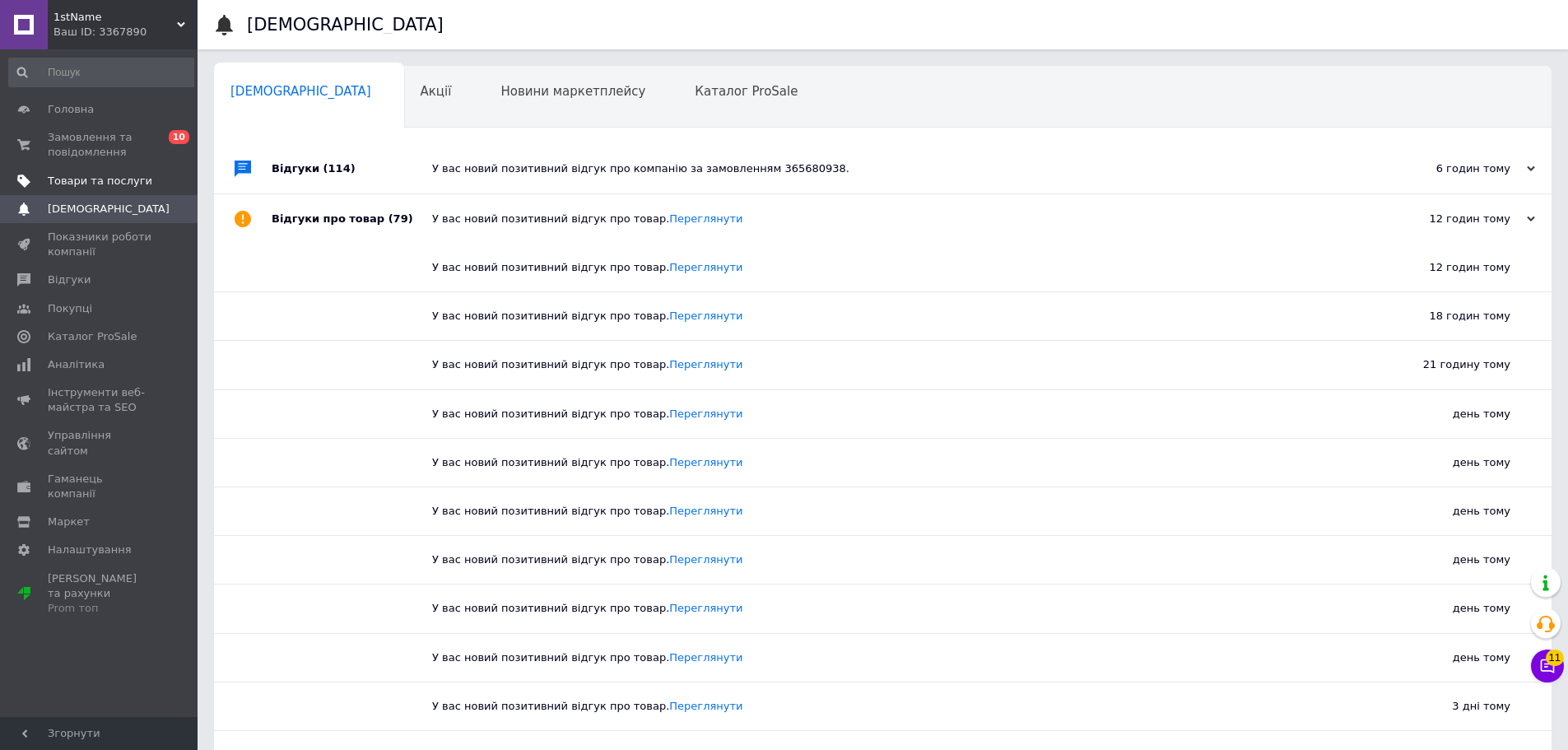
click at [108, 167] on link "Товари та послуги" at bounding box center [101, 180] width 202 height 28
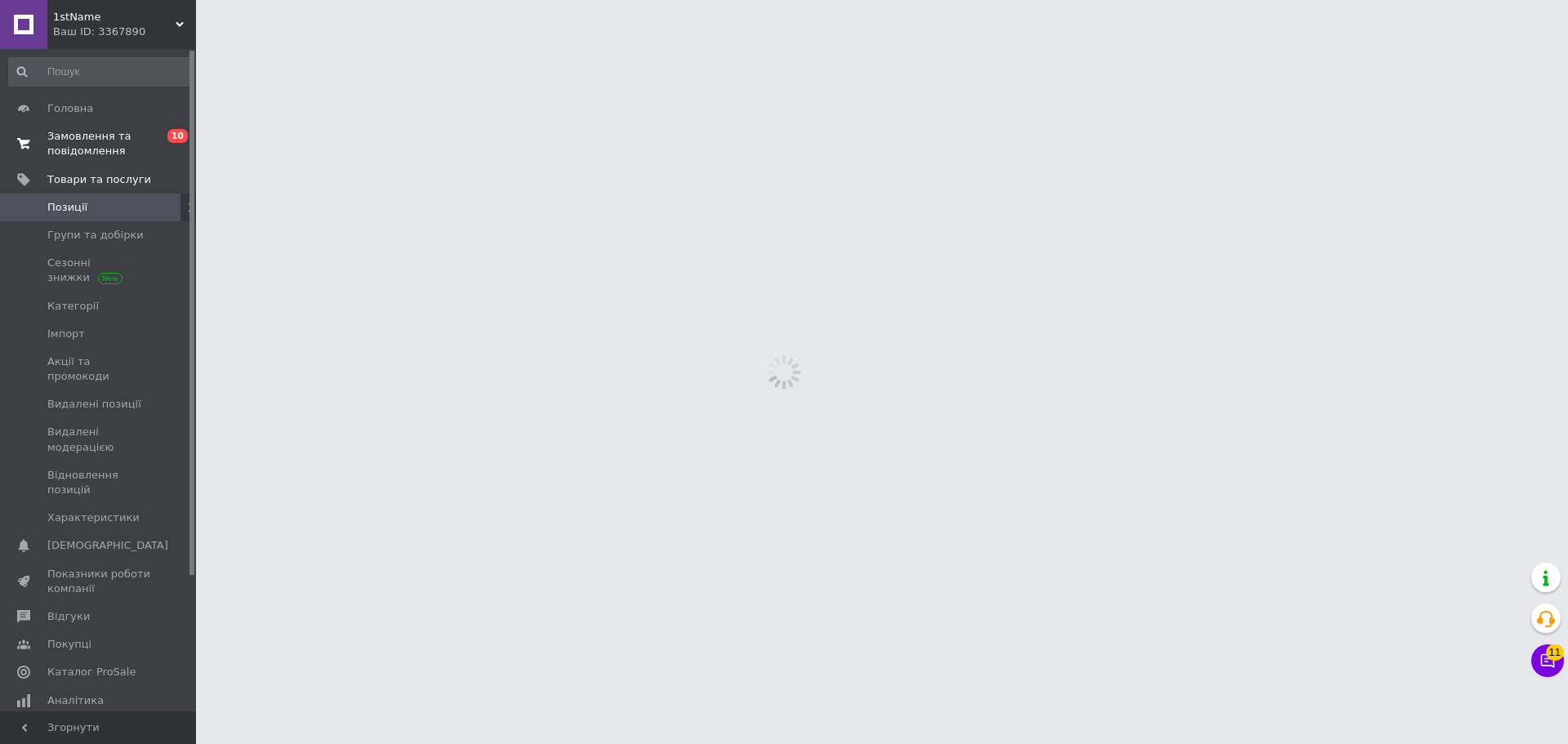
click at [111, 153] on span "Замовлення та повідомлення" at bounding box center [98, 144] width 103 height 29
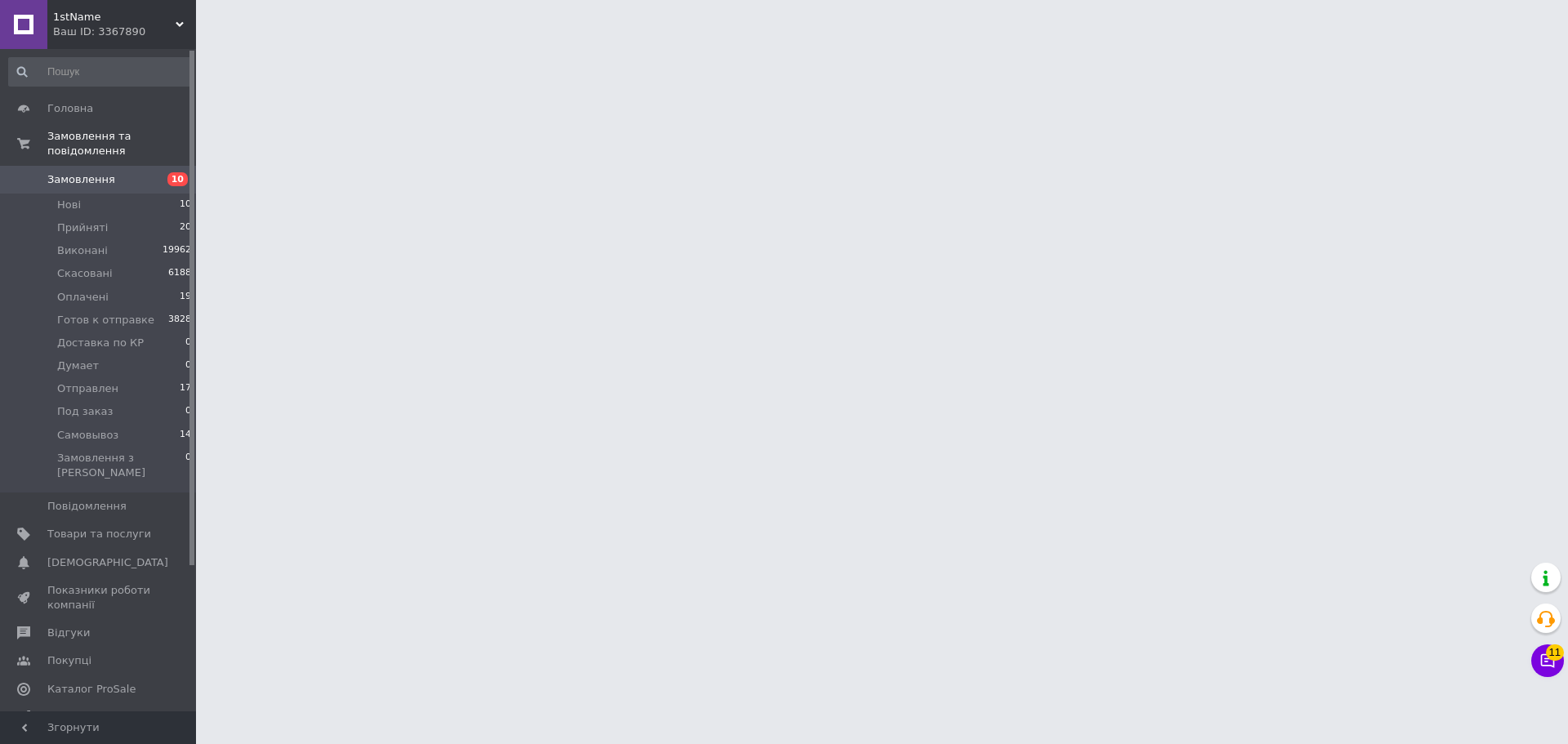
click at [1542, 664] on icon at bounding box center [1548, 661] width 14 height 14
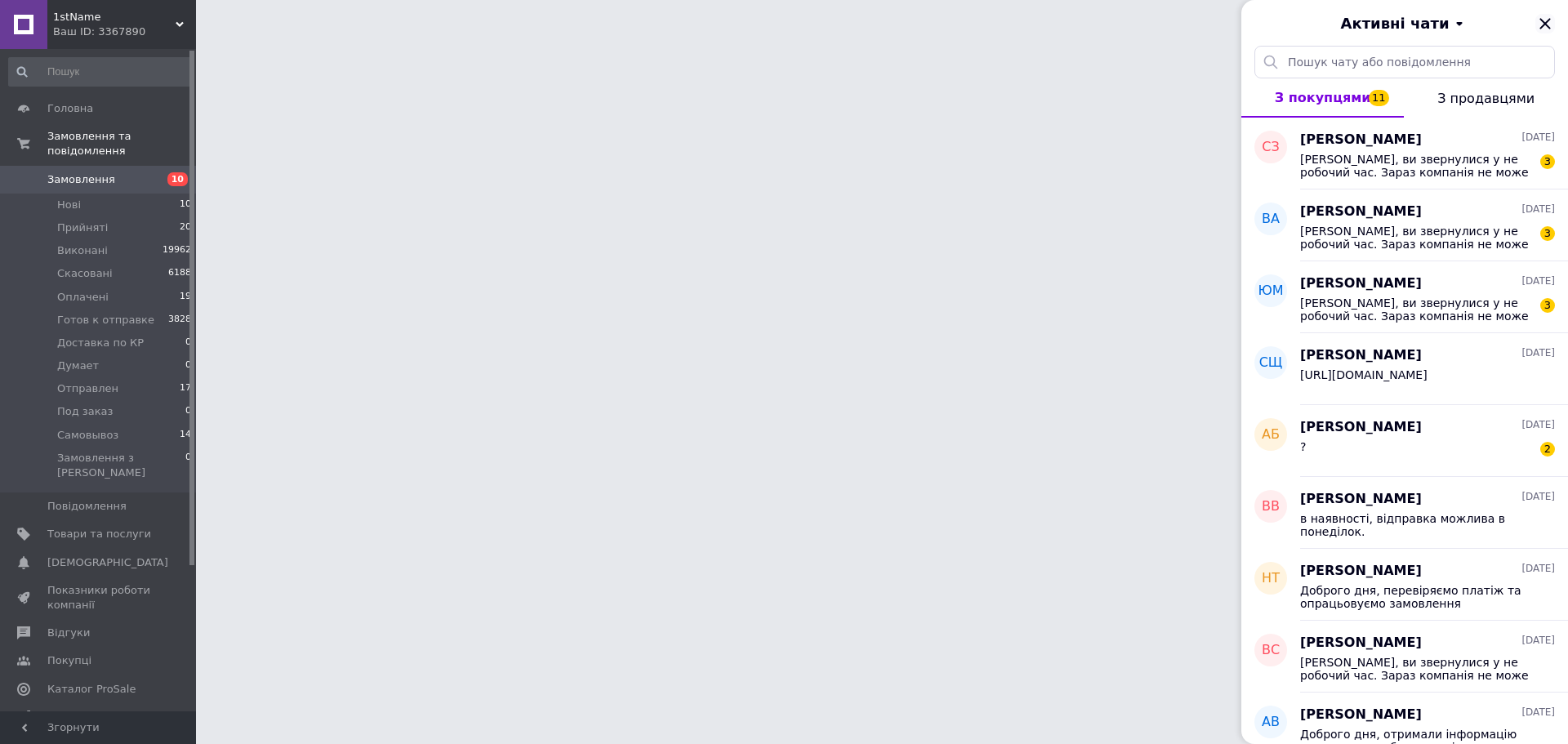
click at [1549, 21] on div "Активні чати" at bounding box center [1404, 23] width 327 height 45
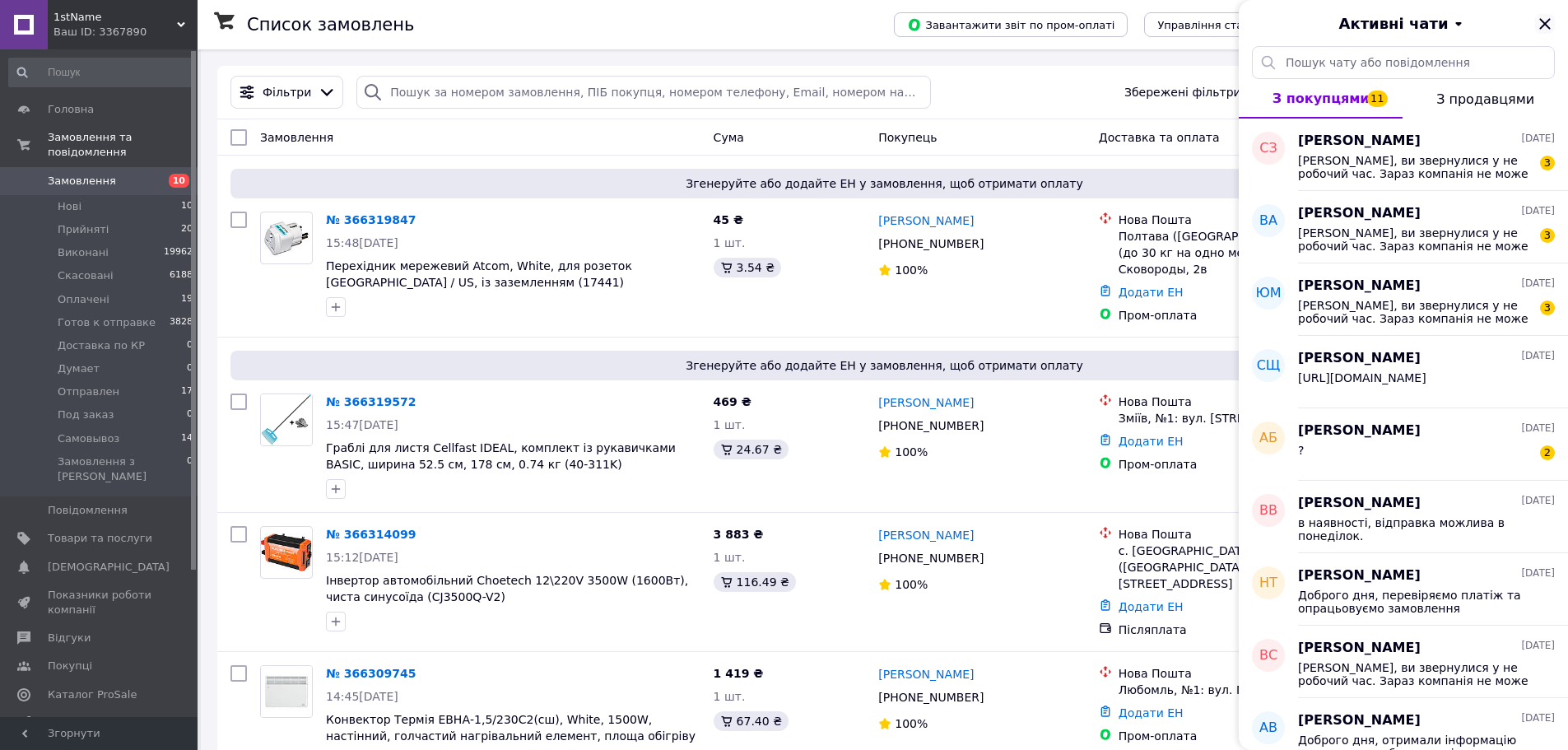
click at [1547, 23] on icon "Закрити" at bounding box center [1544, 23] width 11 height 11
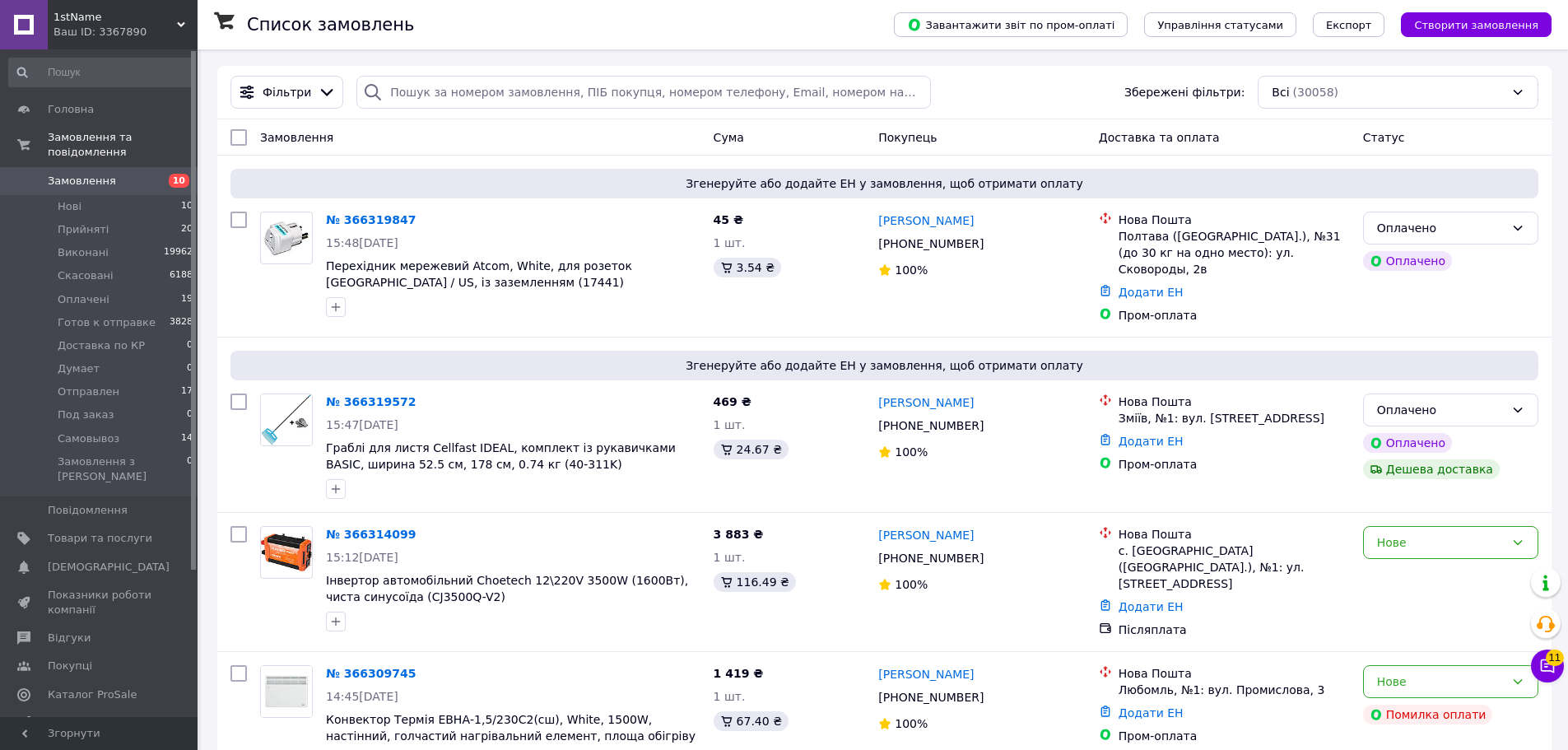
click at [489, 144] on div "Замовлення" at bounding box center [480, 137] width 454 height 30
